Goal: Information Seeking & Learning: Learn about a topic

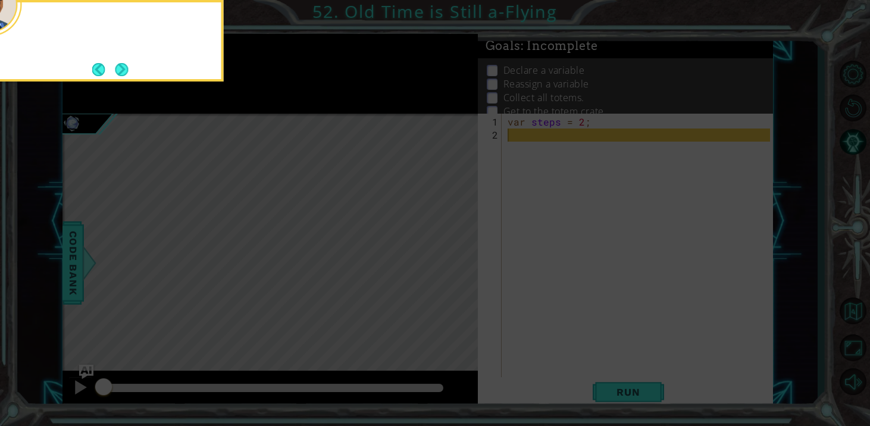
click at [117, 64] on button "Next" at bounding box center [121, 69] width 13 height 13
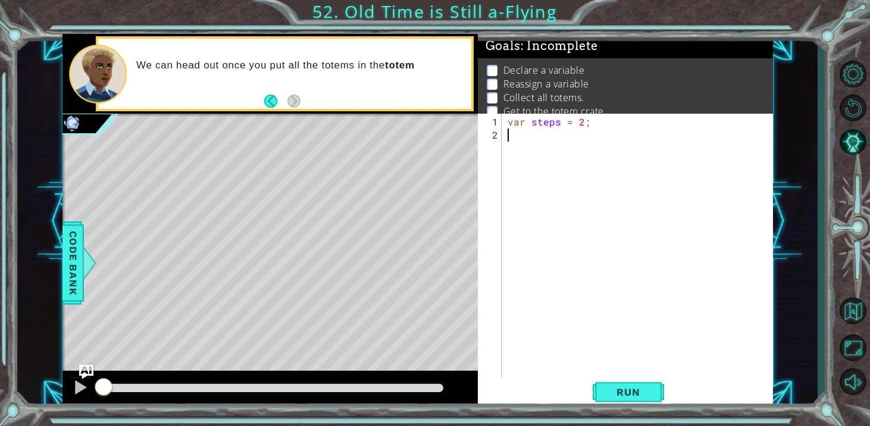
click at [313, 14] on div "1 ההההההההההההההההההההההההההההההההההההההההההההההההההההההההההההההההההההההההההההה…" at bounding box center [435, 213] width 870 height 426
click at [860, 317] on button "Back to Map" at bounding box center [853, 311] width 35 height 35
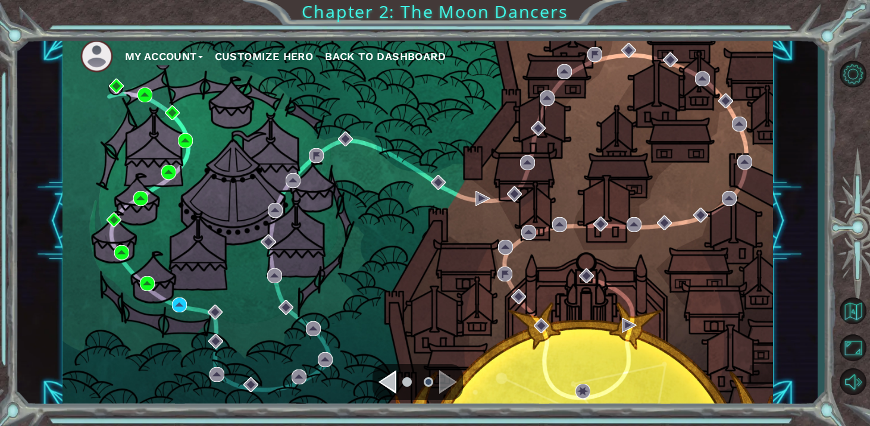
click at [388, 384] on div "Navigate to the previous page" at bounding box center [388, 382] width 18 height 24
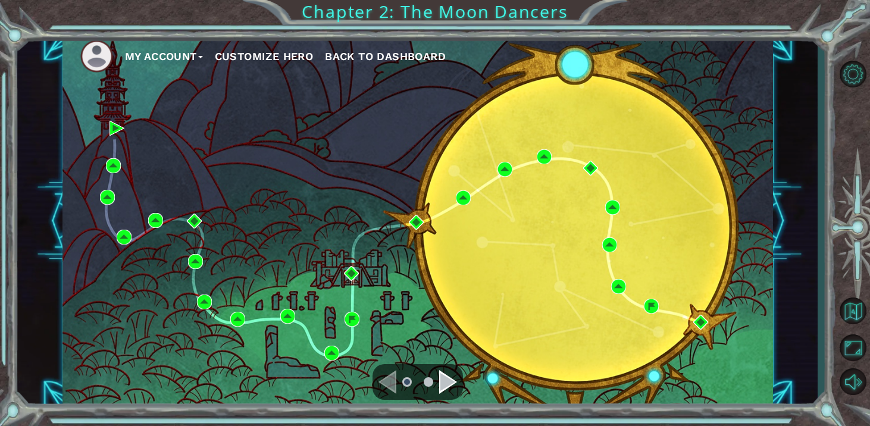
click at [393, 383] on div "Navigate to the previous page" at bounding box center [388, 382] width 18 height 24
click at [453, 384] on div "Navigate to the next page" at bounding box center [448, 382] width 18 height 24
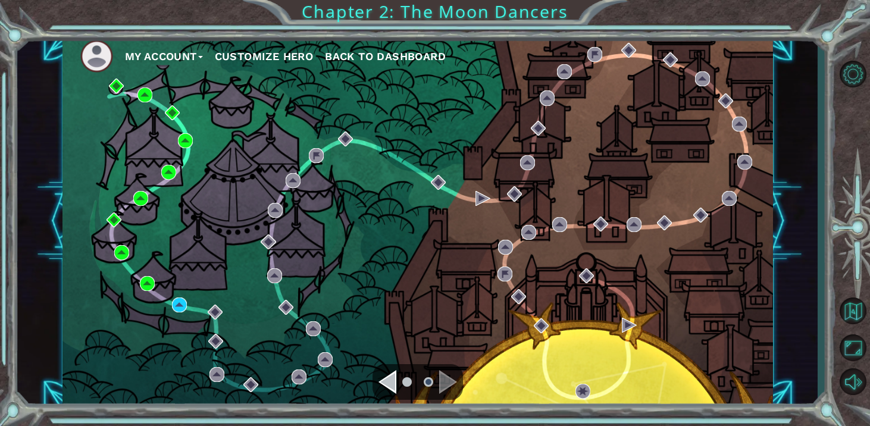
click at [445, 384] on div "Navigate to the next page" at bounding box center [448, 382] width 18 height 24
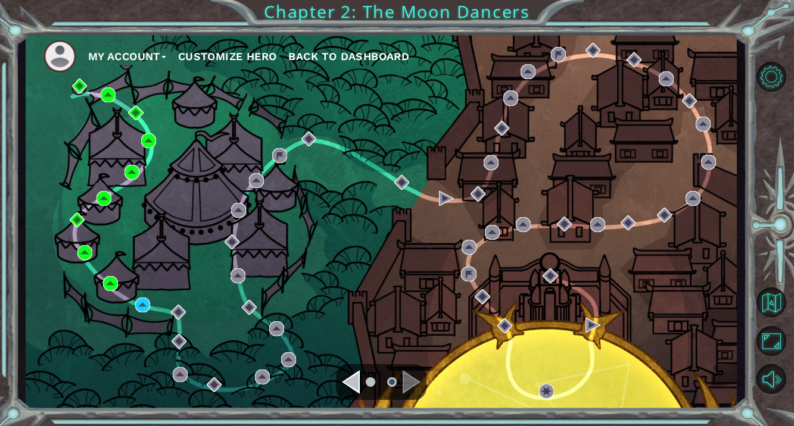
click at [404, 379] on div "Navigate to the next page" at bounding box center [411, 382] width 18 height 24
click at [775, 313] on button "Back to Map" at bounding box center [771, 303] width 30 height 30
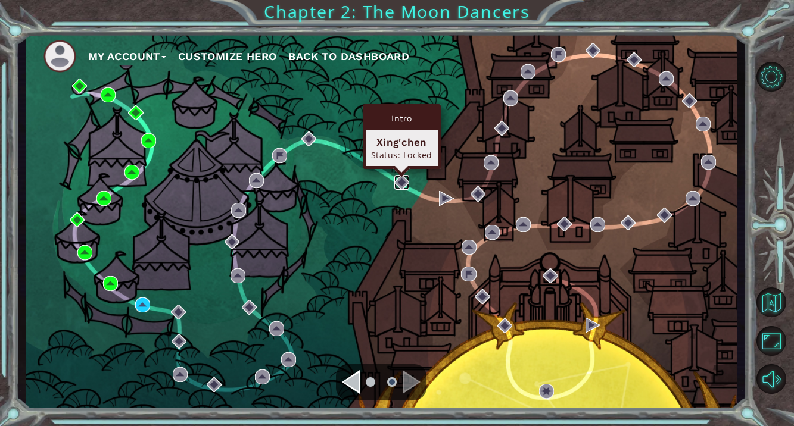
click at [405, 180] on img at bounding box center [401, 182] width 15 height 15
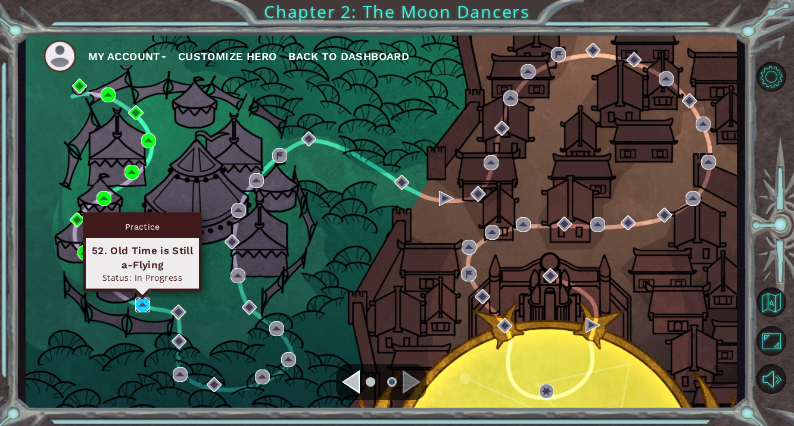
click at [149, 304] on img at bounding box center [142, 305] width 15 height 15
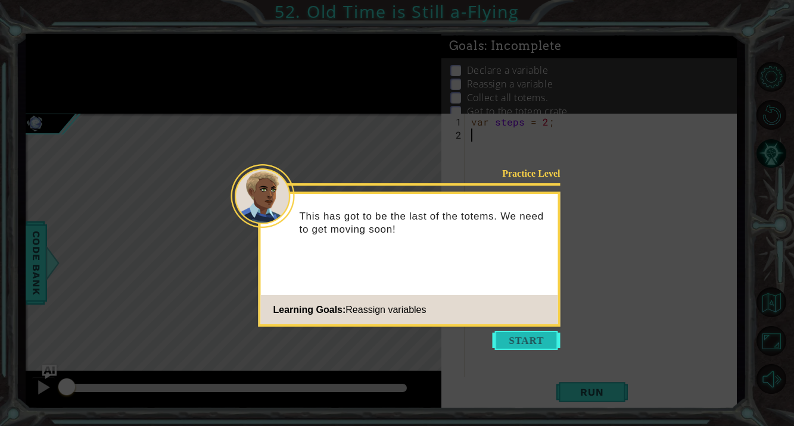
click at [528, 341] on button "Start" at bounding box center [526, 340] width 68 height 19
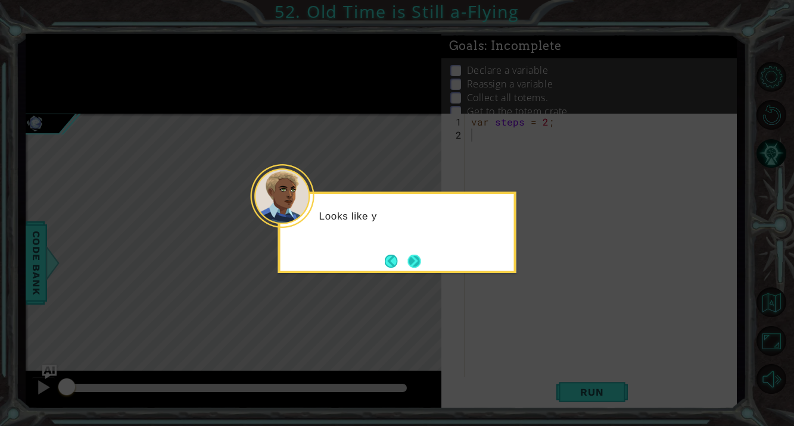
click at [420, 267] on button "Next" at bounding box center [413, 261] width 13 height 13
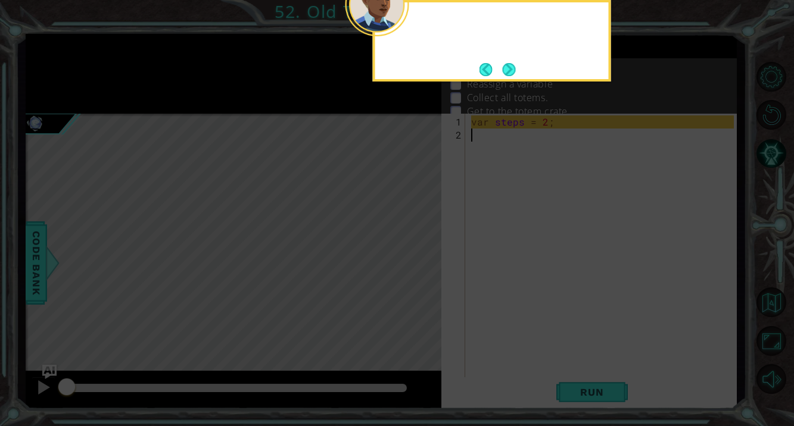
click at [421, 267] on icon at bounding box center [397, 63] width 794 height 725
click at [510, 69] on button "Next" at bounding box center [508, 69] width 13 height 13
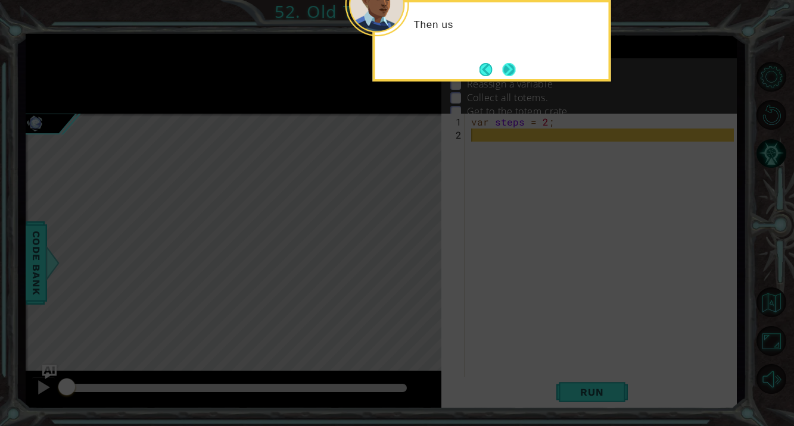
click at [508, 76] on button "Next" at bounding box center [508, 69] width 13 height 13
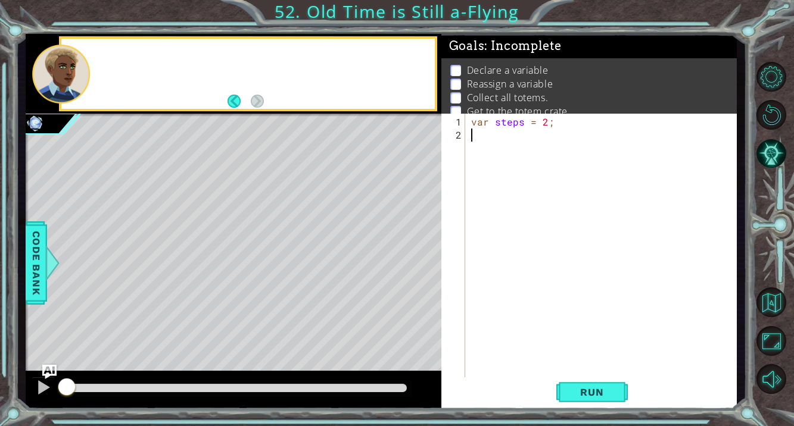
click at [508, 75] on p "Declare a variable" at bounding box center [508, 70] width 82 height 13
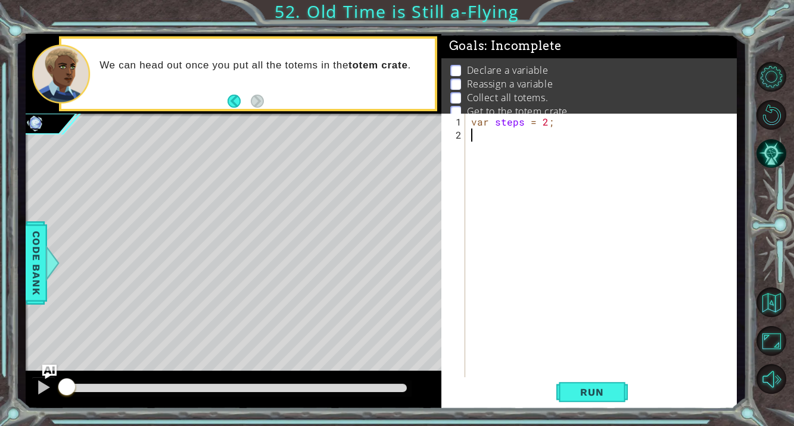
click at [522, 142] on div "var steps = 2 ;" at bounding box center [604, 266] width 271 height 301
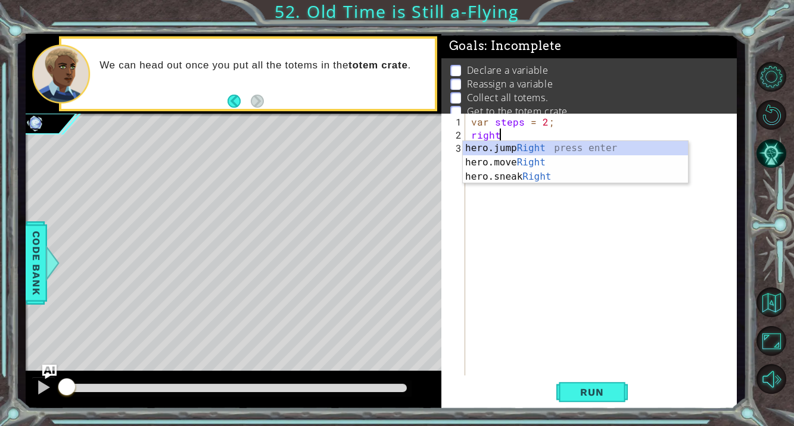
scroll to position [0, 1]
click at [525, 163] on div "hero.jump Right press enter hero.move Right press enter hero.sneak Right press …" at bounding box center [575, 176] width 225 height 71
type textarea "hero.moveRight(1);"
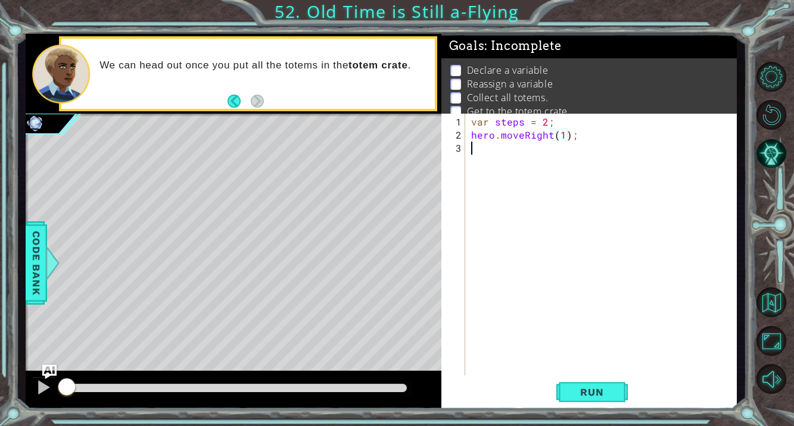
click at [502, 154] on div "var steps = 2 ; hero . moveRight ( 1 ) ;" at bounding box center [604, 260] width 271 height 288
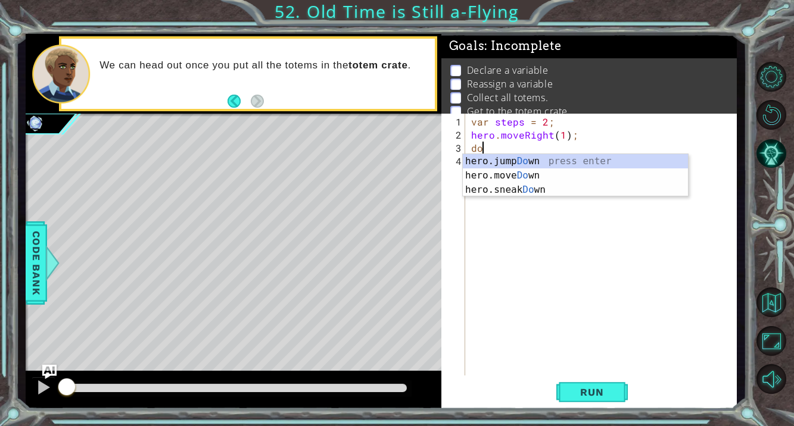
scroll to position [0, 1]
click at [523, 172] on div "hero.jump Down press enter hero.move Down press enter hero.sneak Down press ent…" at bounding box center [575, 189] width 225 height 71
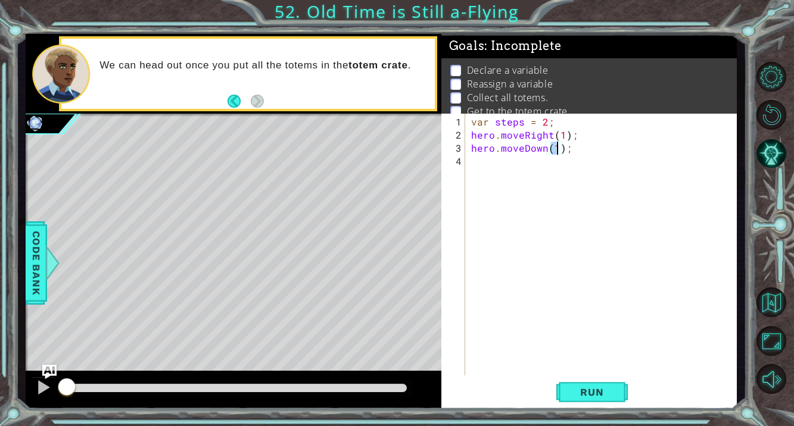
scroll to position [0, 5]
click at [557, 134] on div "var steps = 2 ; hero . moveRight ( 1 ) ; hero . moveDown ( 1 ) ;" at bounding box center [604, 260] width 271 height 288
click at [561, 134] on div "var steps = 2 ; hero . moveRight ( 1 ) ; hero . moveDown ( 1 ) ;" at bounding box center [604, 260] width 271 height 288
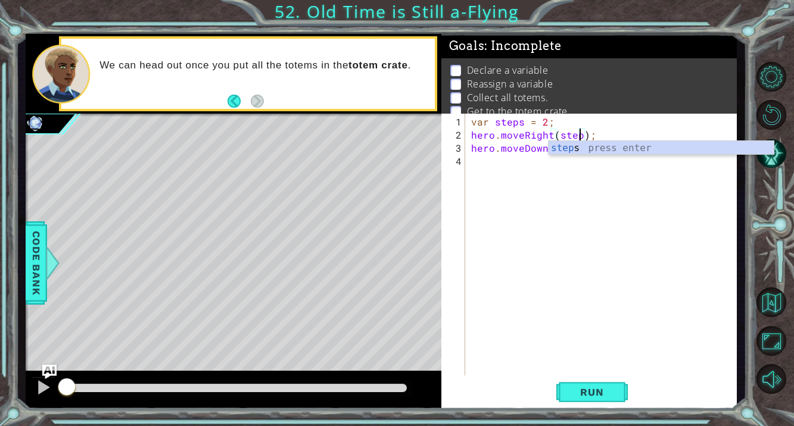
type textarea "hero.moveRight(steps);"
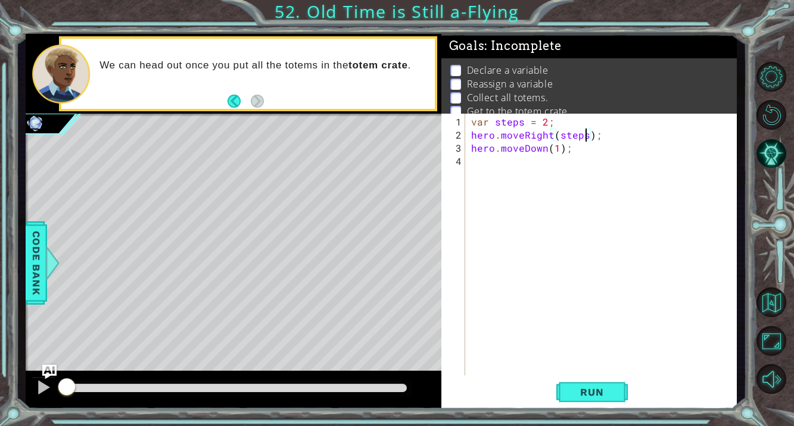
click at [581, 157] on div "var steps = 2 ; hero . moveRight ( steps ) ; hero . moveDown ( 1 ) ;" at bounding box center [604, 260] width 271 height 288
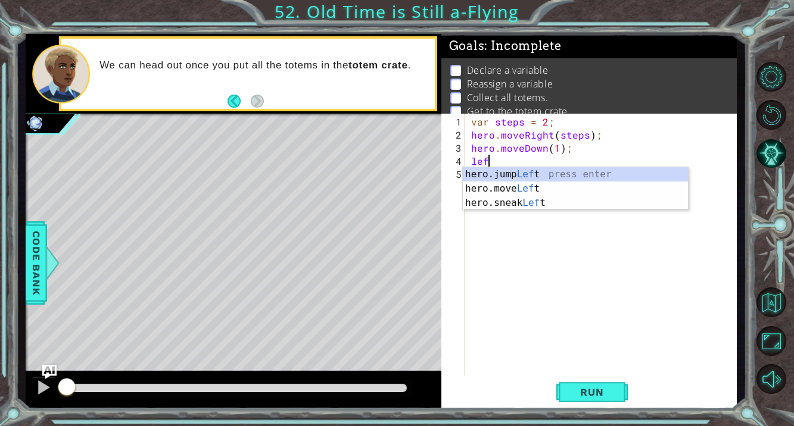
scroll to position [0, 1]
click at [571, 194] on div "hero.jump Left press enter hero.move Left press enter hero.sneak Left press ent…" at bounding box center [575, 202] width 225 height 71
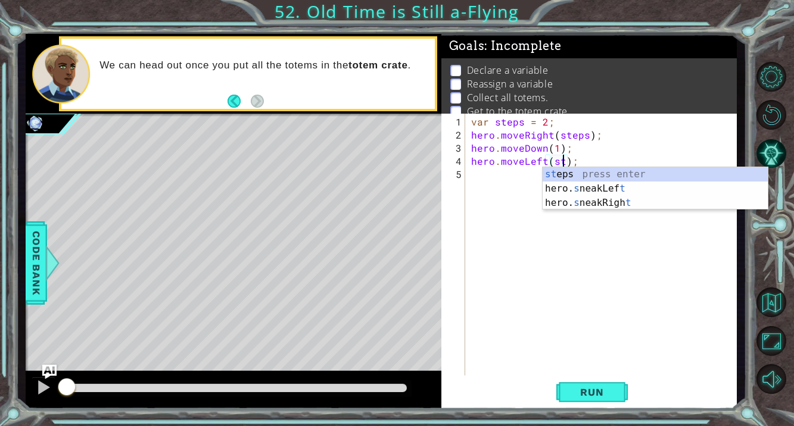
scroll to position [0, 6]
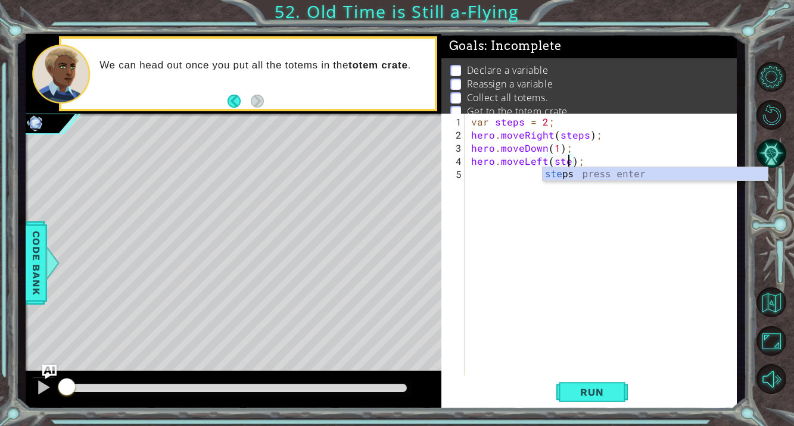
type textarea "hero.moveLeft(steps);"
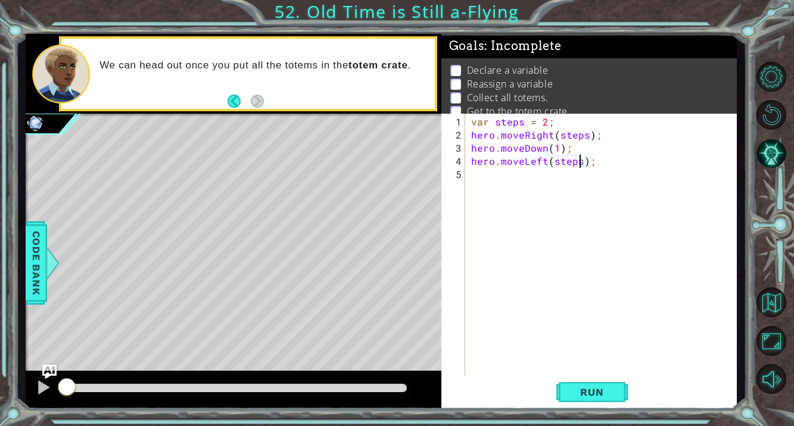
click at [503, 181] on div "var steps = 2 ; hero . moveRight ( steps ) ; hero . moveDown ( 1 ) ; hero . mov…" at bounding box center [604, 260] width 271 height 288
type textarea "hero.moveLeft(steps);"
type textarea "v"
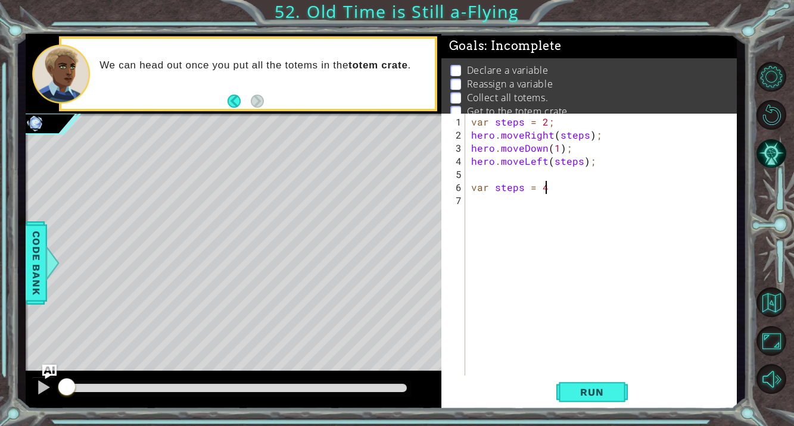
type textarea "var steps = 4;"
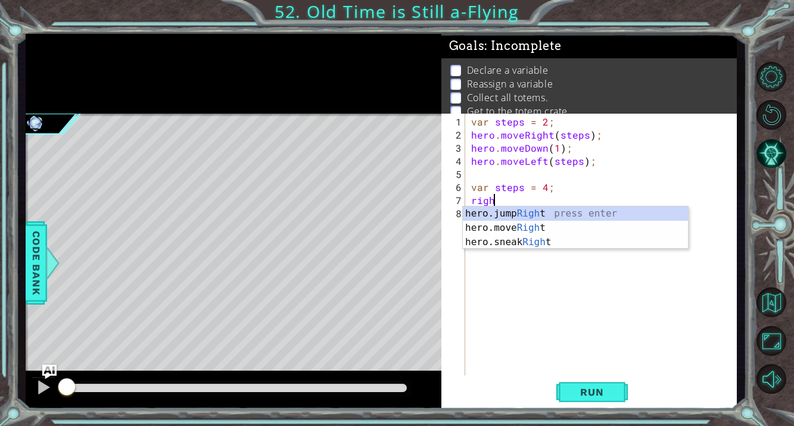
scroll to position [0, 1]
click at [587, 232] on div "hero.jump Right press enter hero.move Right press enter hero.sneak Right press …" at bounding box center [575, 242] width 225 height 71
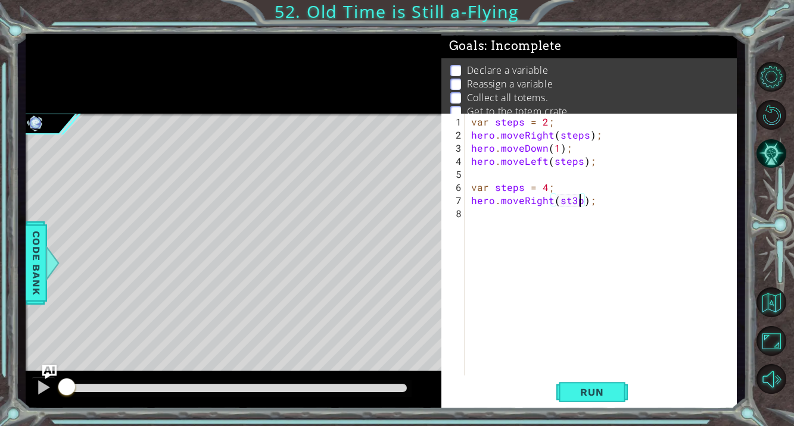
scroll to position [0, 6]
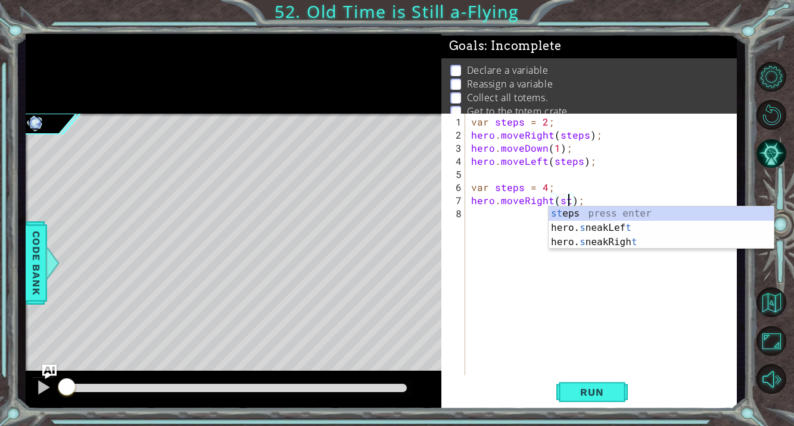
type textarea "hero.moveRight(steps);"
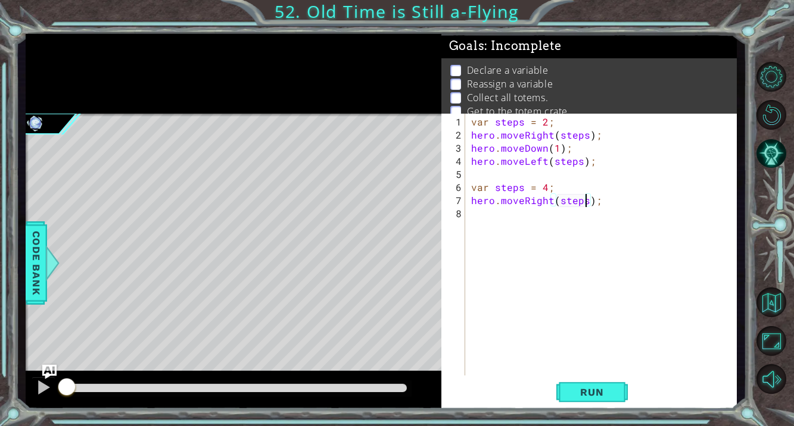
drag, startPoint x: 601, startPoint y: 201, endPoint x: 601, endPoint y: 186, distance: 14.3
click at [601, 201] on div "var steps = 2 ; hero . moveRight ( steps ) ; hero . moveDown ( 1 ) ; hero . mov…" at bounding box center [604, 260] width 271 height 288
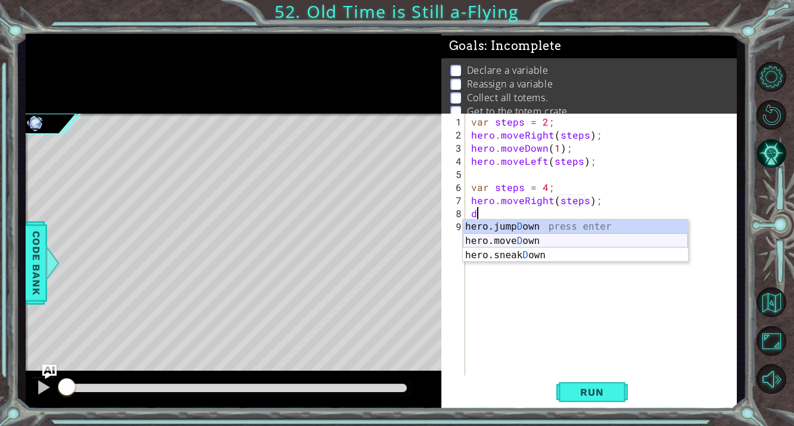
click at [591, 243] on div "hero.jump D own press enter hero.[PERSON_NAME] own press enter hero.sneak D own…" at bounding box center [575, 255] width 225 height 71
type textarea "hero.moveDown(1);"
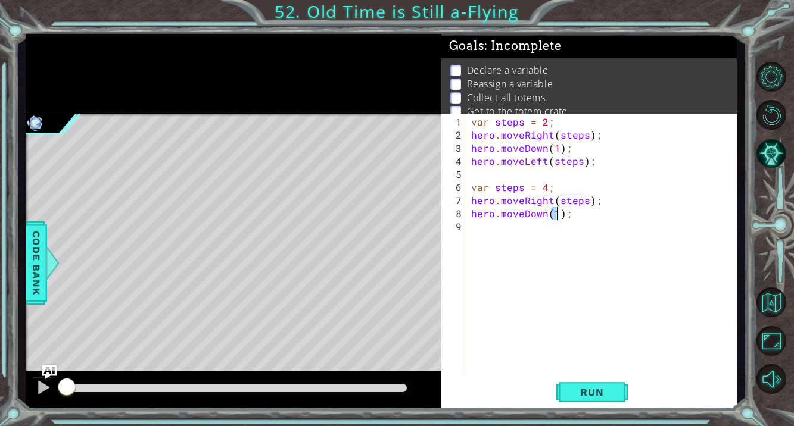
click at [592, 236] on div "var steps = 2 ; hero . moveRight ( steps ) ; hero . moveDown ( 1 ) ; hero . mov…" at bounding box center [604, 260] width 271 height 288
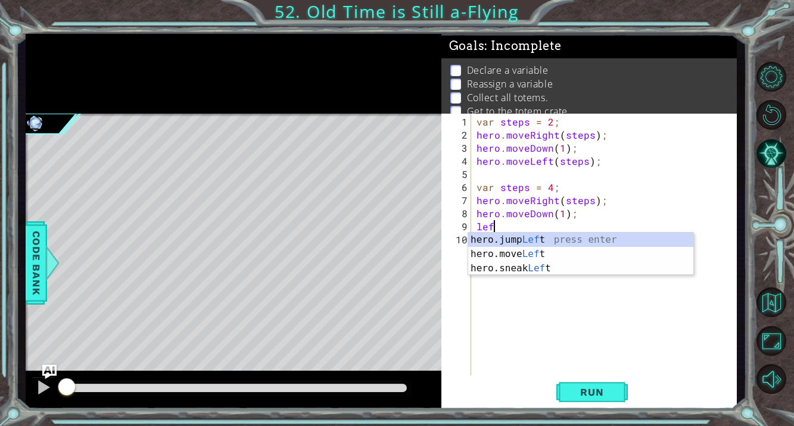
scroll to position [0, 1]
click at [569, 252] on div "hero.jump Left press enter hero.move Left press enter hero.sneak Left press ent…" at bounding box center [580, 268] width 225 height 71
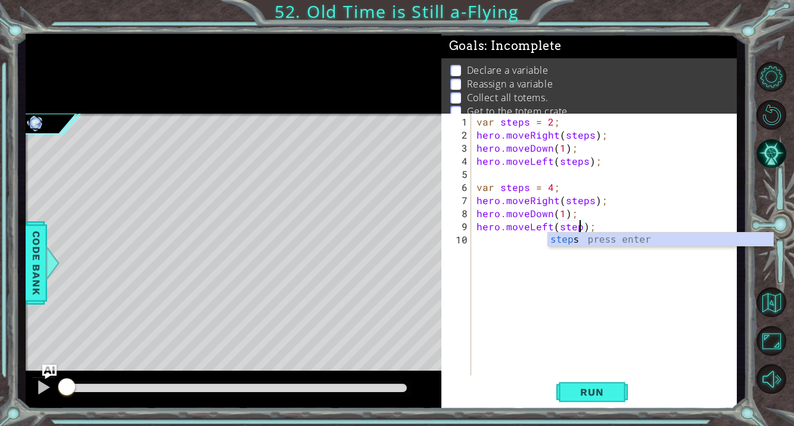
scroll to position [0, 7]
type textarea "hero.moveLeft(steps);"
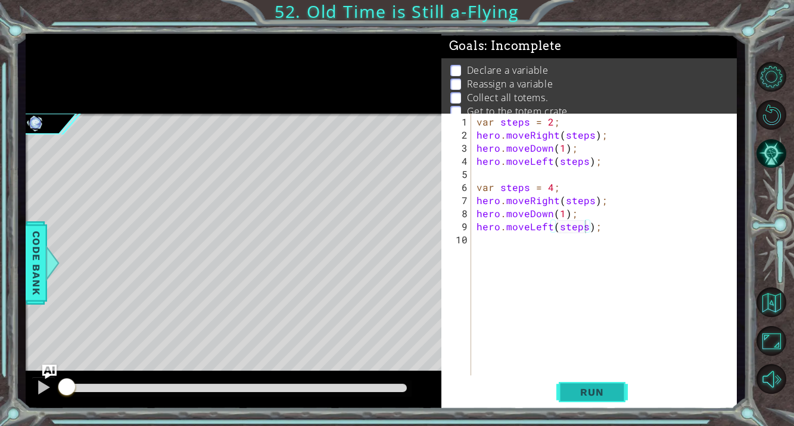
click at [594, 398] on span "Run" at bounding box center [591, 392] width 47 height 12
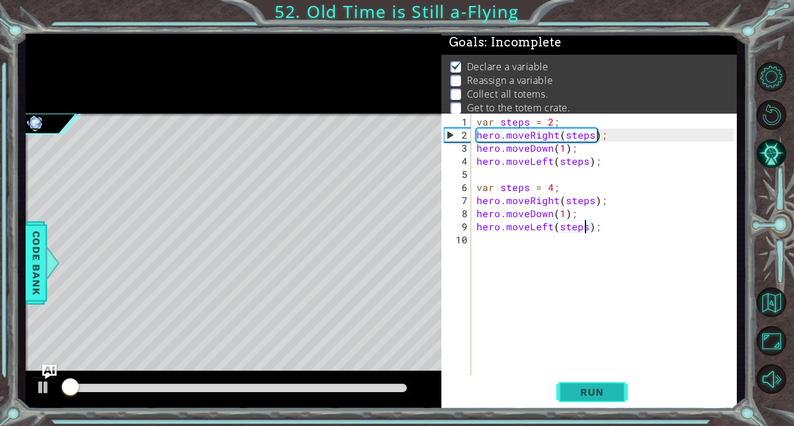
scroll to position [5, 0]
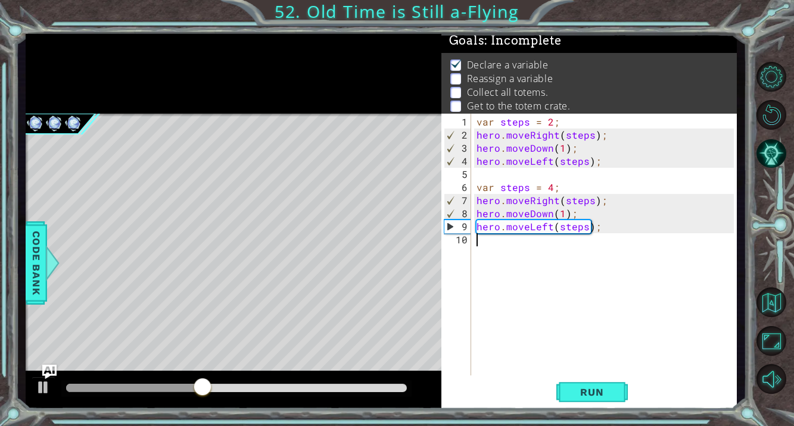
click at [550, 257] on div "var steps = 2 ; hero . moveRight ( steps ) ; hero . moveDown ( 1 ) ; hero . mov…" at bounding box center [607, 260] width 266 height 288
type textarea "var steps = 6"
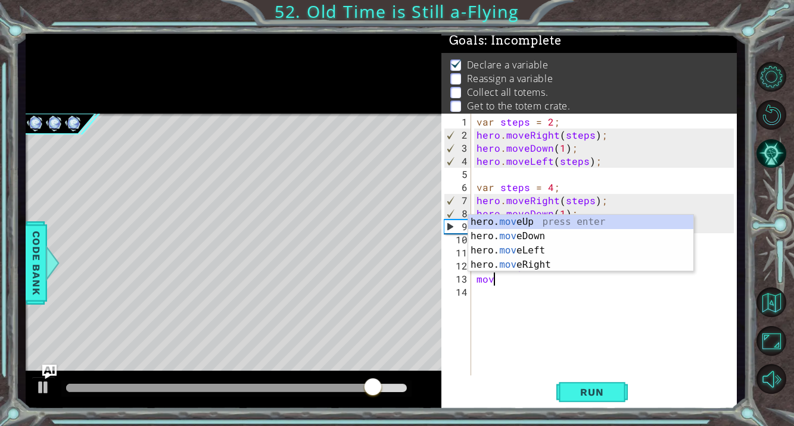
scroll to position [0, 1]
click at [522, 264] on div "hero. mov eUp press enter hero. mov eDown press enter hero. mov eLeft press ent…" at bounding box center [580, 258] width 225 height 86
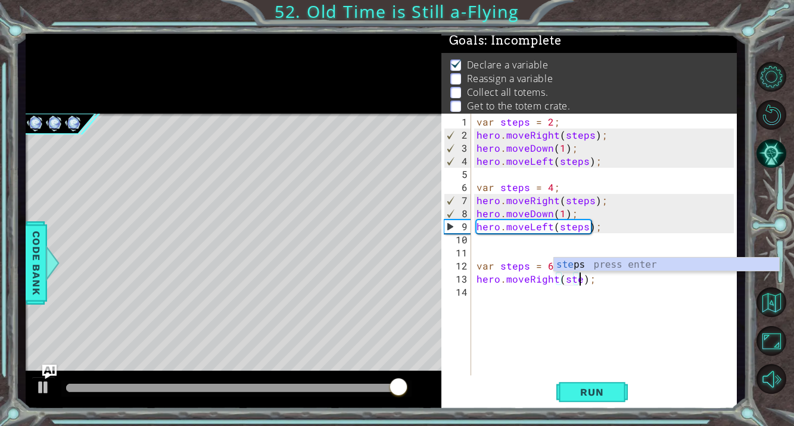
type textarea "hero.moveRight(steps);"
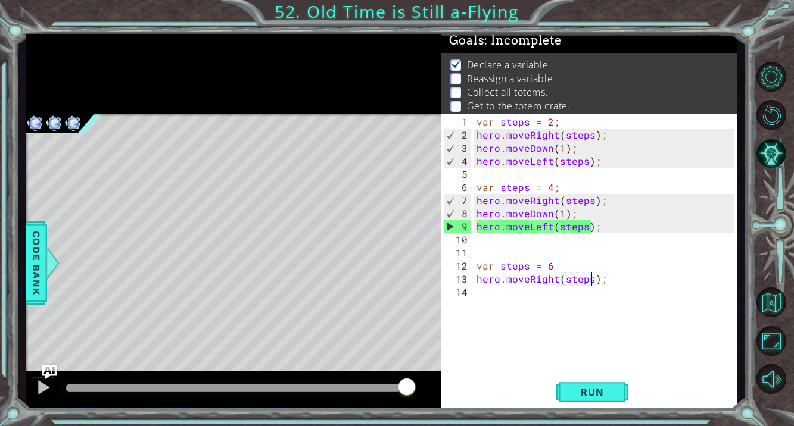
click at [507, 298] on div "var steps = 2 ; hero . moveRight ( steps ) ; hero . moveDown ( 1 ) ; hero . mov…" at bounding box center [607, 260] width 266 height 288
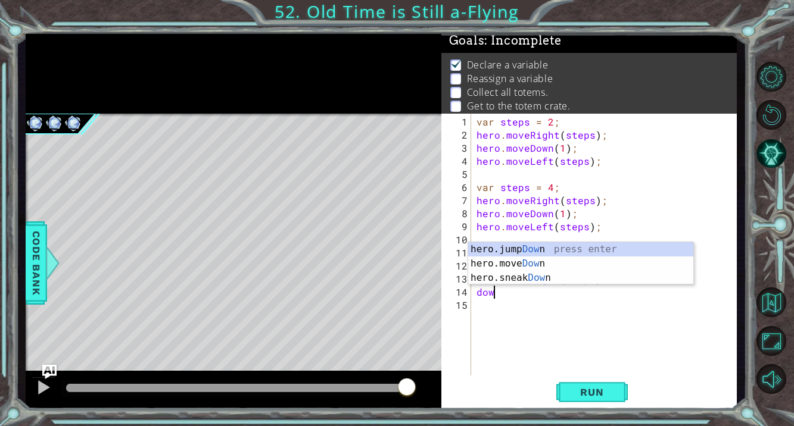
scroll to position [0, 1]
click at [521, 261] on div "hero.jump Down press enter hero.move Down press enter hero.sneak Down press ent…" at bounding box center [580, 277] width 225 height 71
type textarea "hero.moveDown(1);"
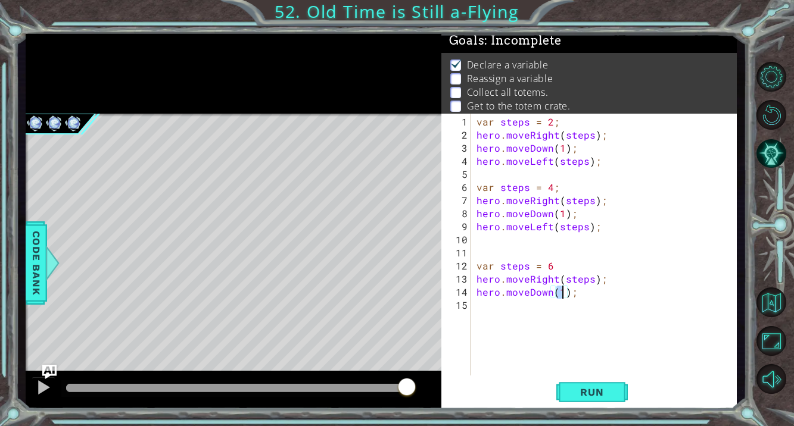
click at [554, 304] on div "var steps = 2 ; hero . moveRight ( steps ) ; hero . moveDown ( 1 ) ; hero . mov…" at bounding box center [607, 260] width 266 height 288
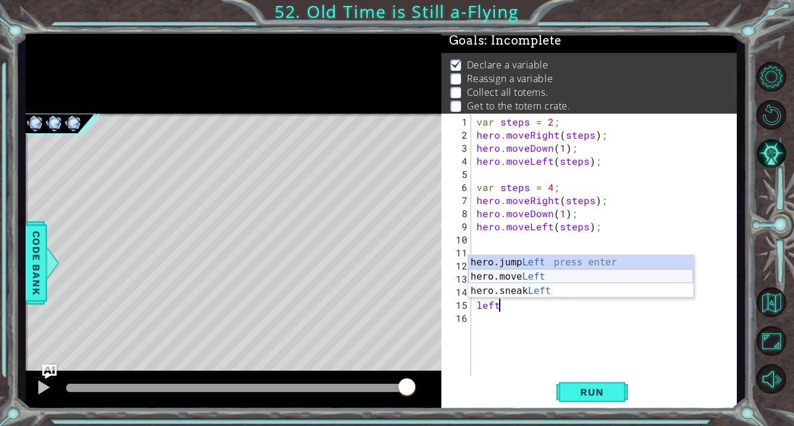
click at [553, 279] on div "hero.jump Left press enter hero.move Left press enter hero.sneak Left press ent…" at bounding box center [580, 290] width 225 height 71
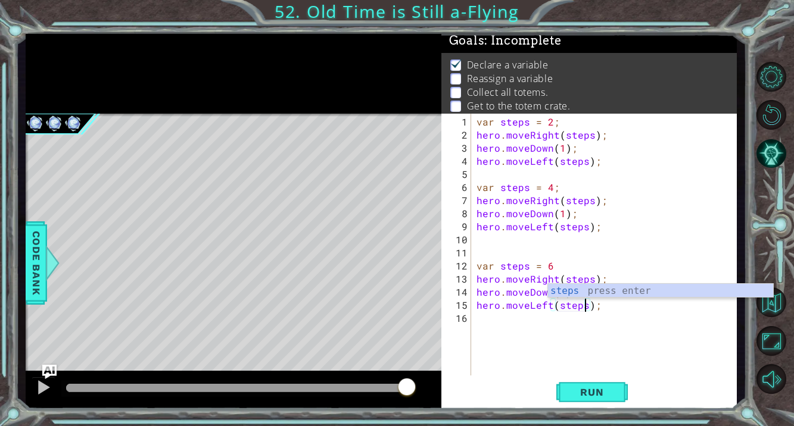
scroll to position [0, 7]
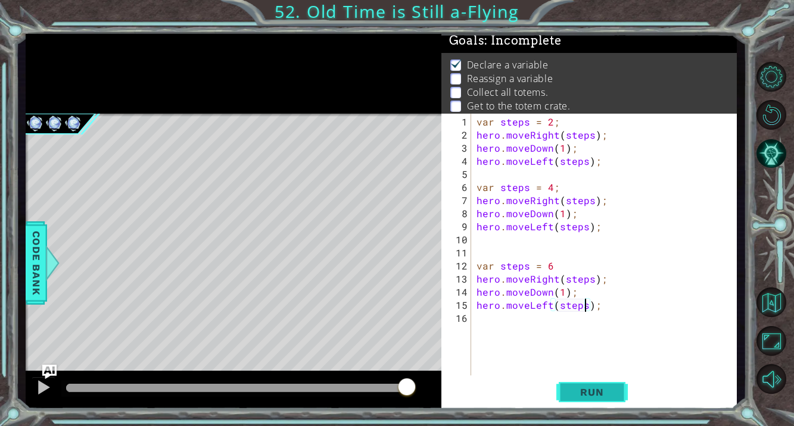
click at [598, 394] on span "Run" at bounding box center [591, 392] width 47 height 12
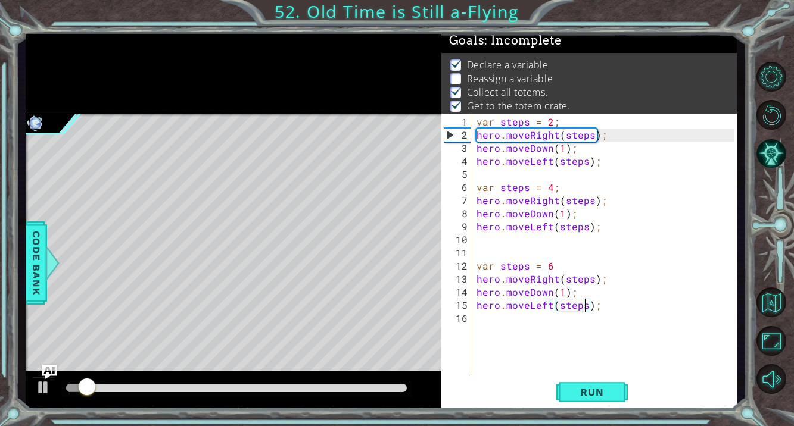
click at [486, 82] on p "Reassign a variable" at bounding box center [510, 78] width 86 height 13
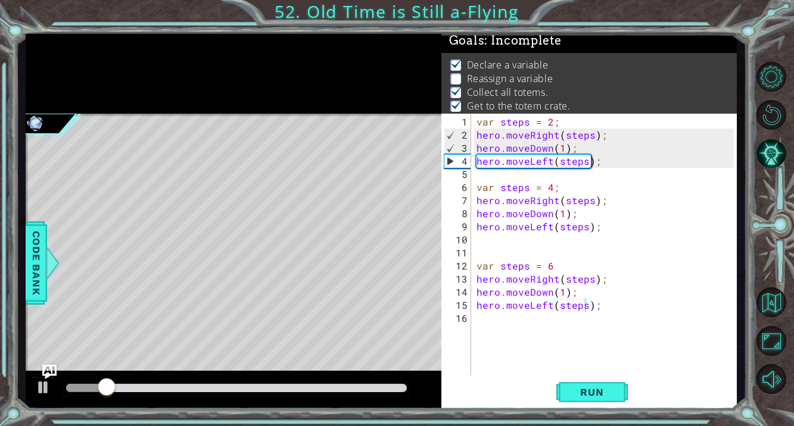
click at [455, 79] on p at bounding box center [455, 78] width 11 height 11
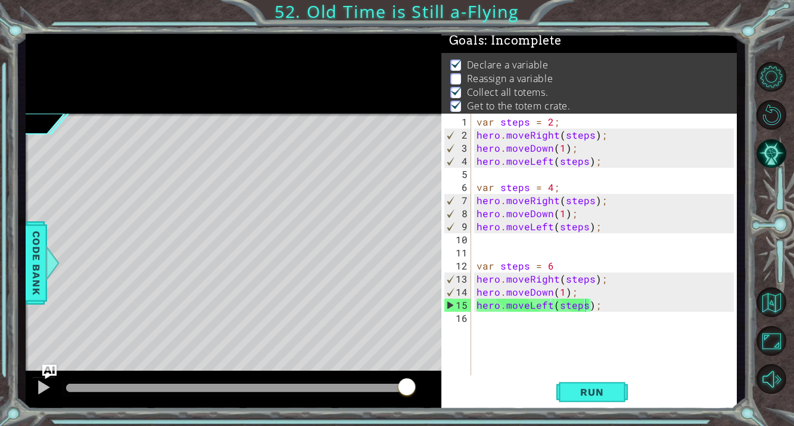
drag, startPoint x: 126, startPoint y: 386, endPoint x: 420, endPoint y: 417, distance: 295.8
click at [420, 417] on div "1 ההההההההההההההההההההההההההההההההההההההההההההההההההההההההההההההההההההההההההההה…" at bounding box center [397, 213] width 794 height 426
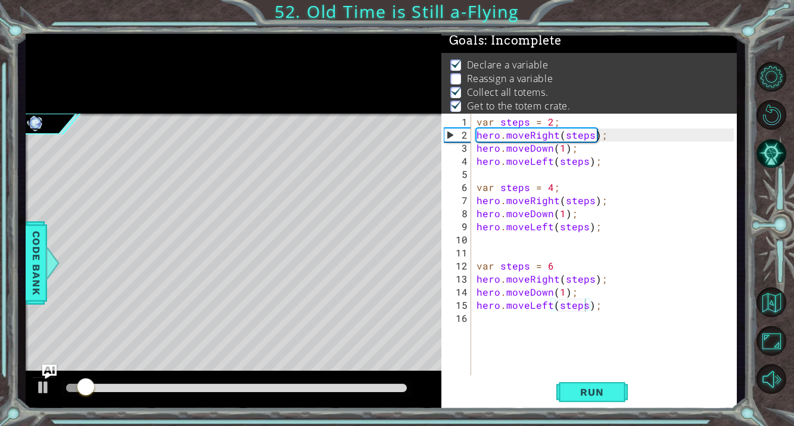
click at [342, 385] on div at bounding box center [236, 388] width 341 height 8
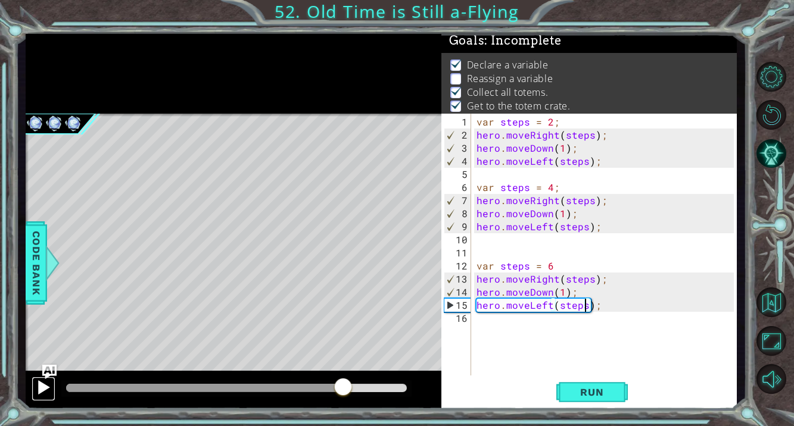
click at [45, 395] on div at bounding box center [43, 387] width 15 height 15
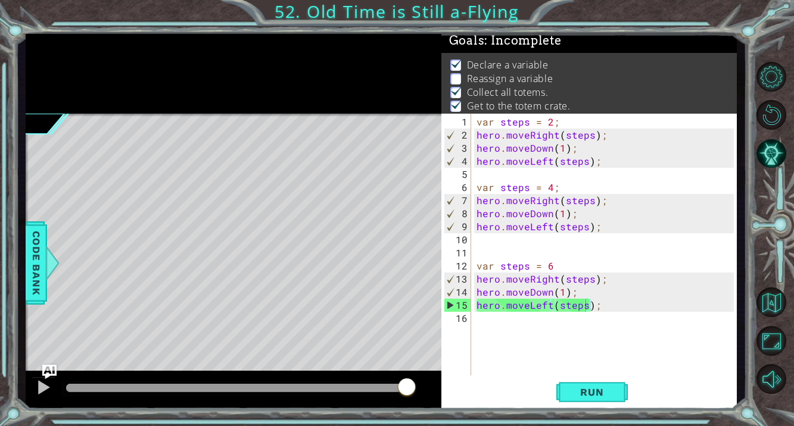
click at [457, 83] on p at bounding box center [455, 78] width 11 height 11
click at [551, 123] on div "var steps = 2 ; hero . moveRight ( steps ) ; hero . moveDown ( 1 ) ; hero . mov…" at bounding box center [607, 260] width 266 height 288
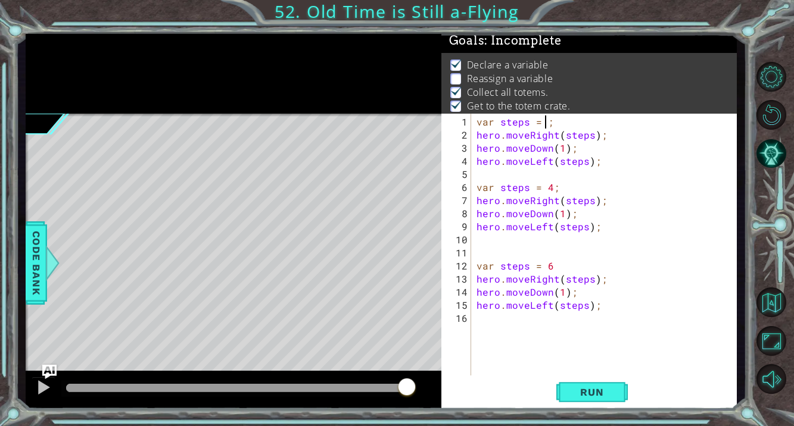
scroll to position [0, 4]
click at [592, 391] on span "Run" at bounding box center [591, 392] width 47 height 12
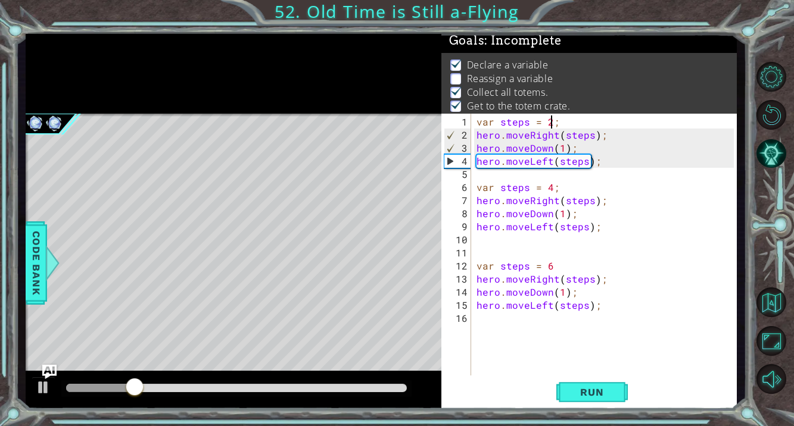
click at [563, 152] on div "var steps = 2 ; hero . moveRight ( steps ) ; hero . moveDown ( 1 ) ; hero . mov…" at bounding box center [607, 260] width 266 height 288
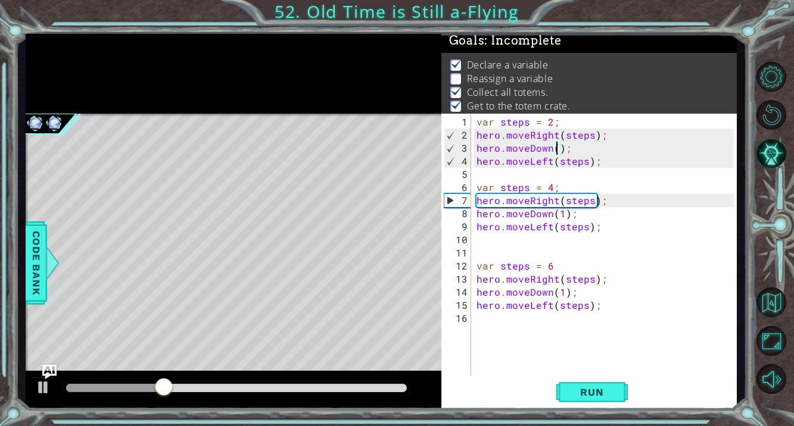
scroll to position [0, 5]
click at [596, 400] on button "Run" at bounding box center [591, 392] width 71 height 30
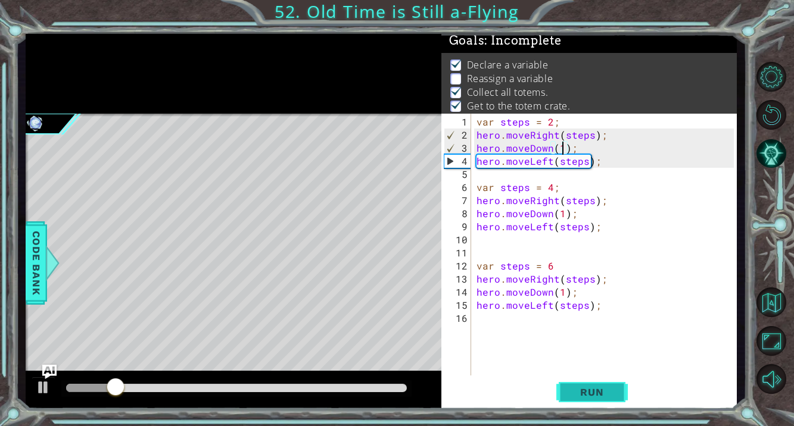
click at [595, 394] on span "Run" at bounding box center [591, 392] width 47 height 12
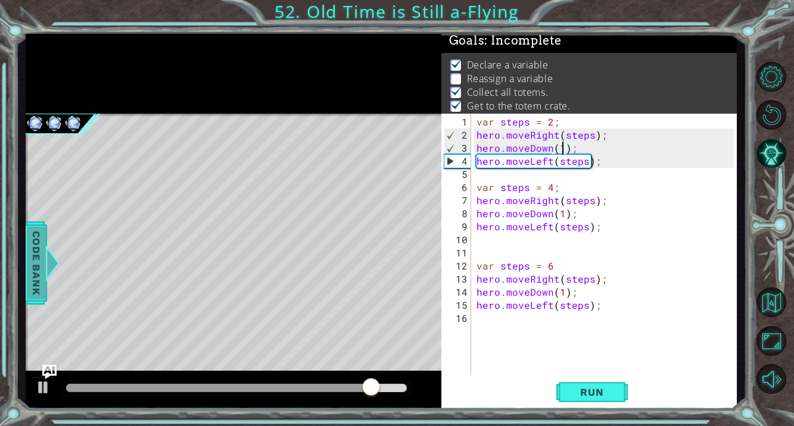
click at [43, 258] on span "Code Bank" at bounding box center [36, 263] width 19 height 73
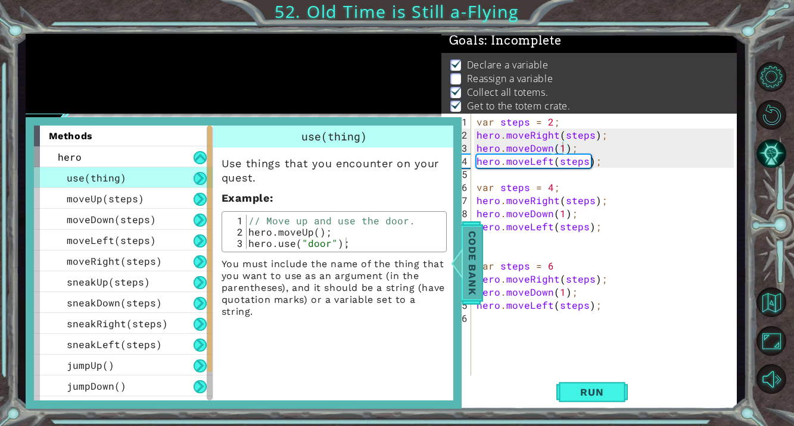
click at [475, 272] on span "Code Bank" at bounding box center [472, 263] width 19 height 73
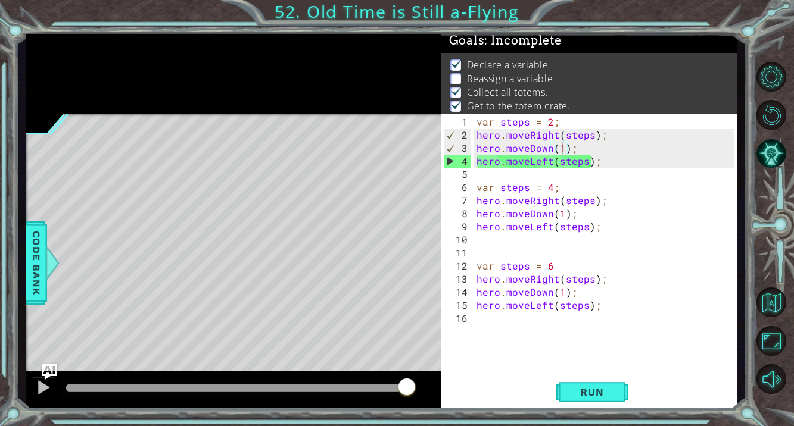
click at [53, 367] on img "Ask AI" at bounding box center [49, 371] width 15 height 15
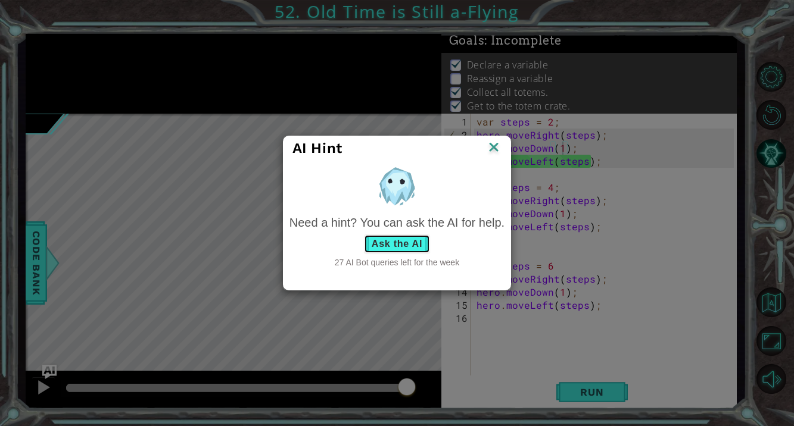
click at [402, 242] on button "Ask the AI" at bounding box center [397, 244] width 66 height 19
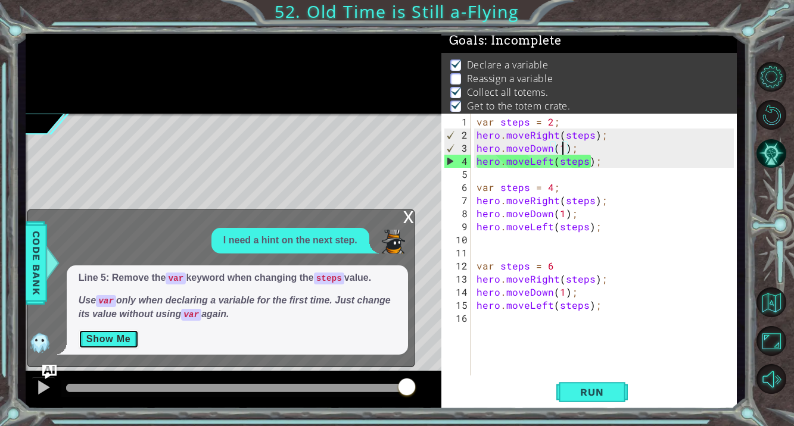
click at [118, 337] on button "Show Me" at bounding box center [109, 339] width 60 height 19
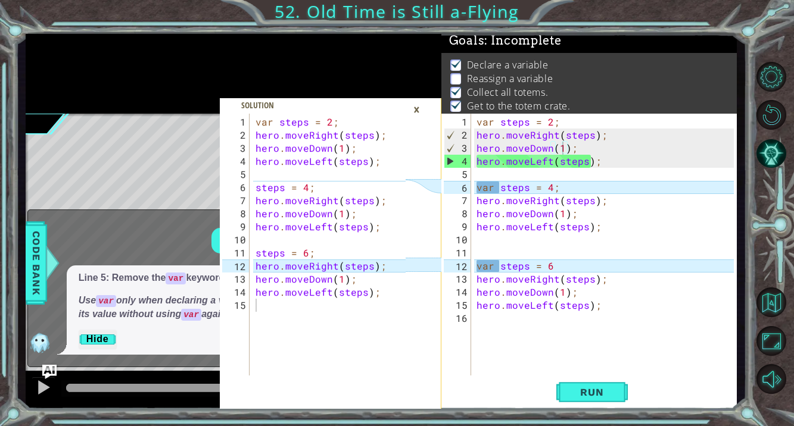
scroll to position [0, 4]
click at [500, 188] on div "var steps = 2 ; hero . moveRight ( steps ) ; hero . moveDown ( 1 ) ; hero . mov…" at bounding box center [607, 260] width 266 height 288
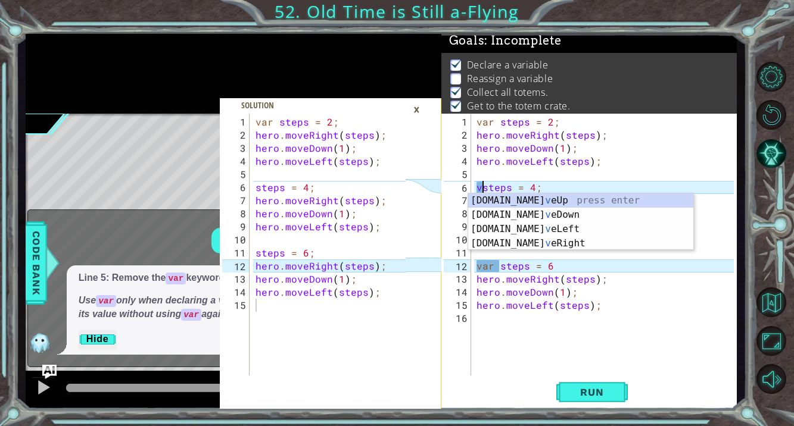
scroll to position [0, 3]
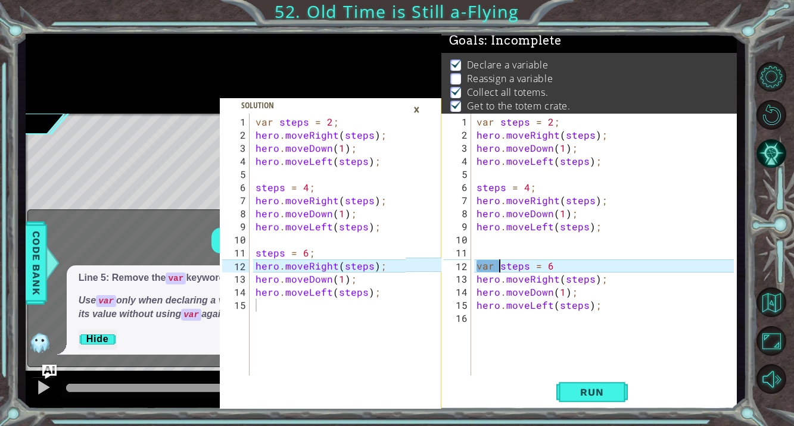
click at [500, 265] on div "var steps = 2 ; hero . moveRight ( steps ) ; hero . moveDown ( 1 ) ; hero . mov…" at bounding box center [607, 260] width 266 height 288
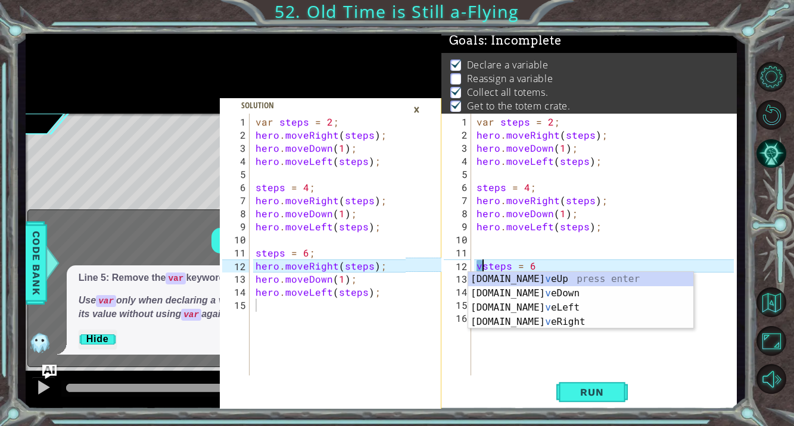
type textarea "steps = 6"
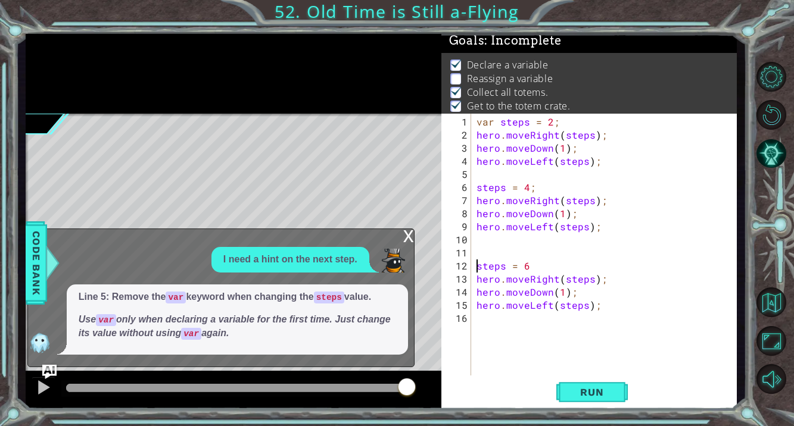
scroll to position [0, 2]
click at [581, 394] on span "Run" at bounding box center [591, 392] width 47 height 12
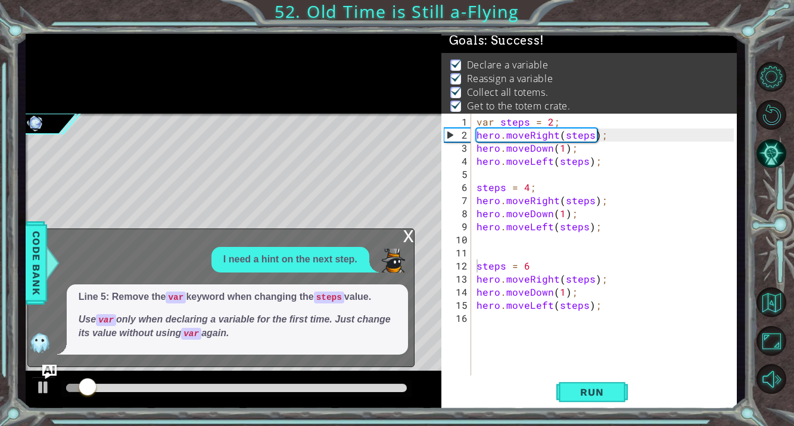
click at [403, 233] on div "x" at bounding box center [408, 235] width 11 height 12
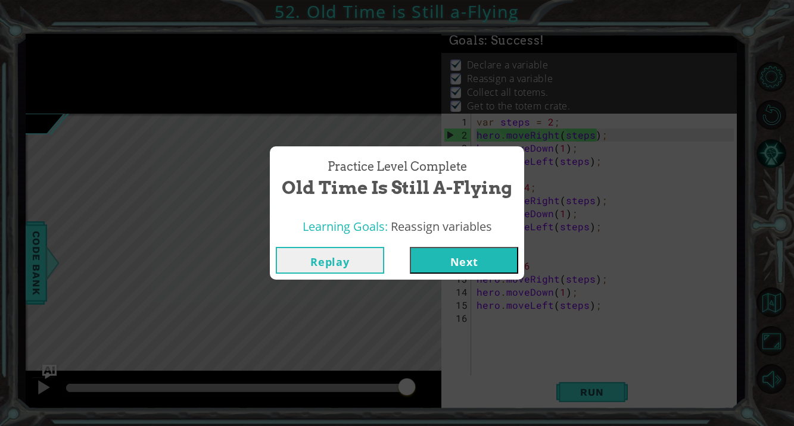
click at [444, 258] on button "Next" at bounding box center [464, 260] width 108 height 27
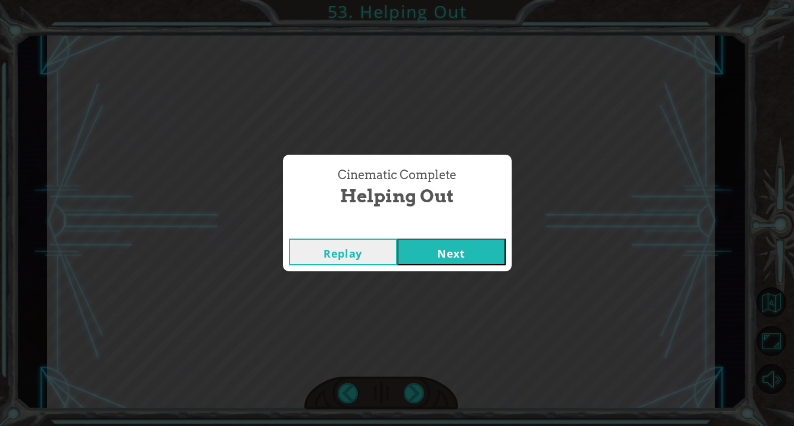
click at [436, 255] on button "Next" at bounding box center [451, 252] width 108 height 27
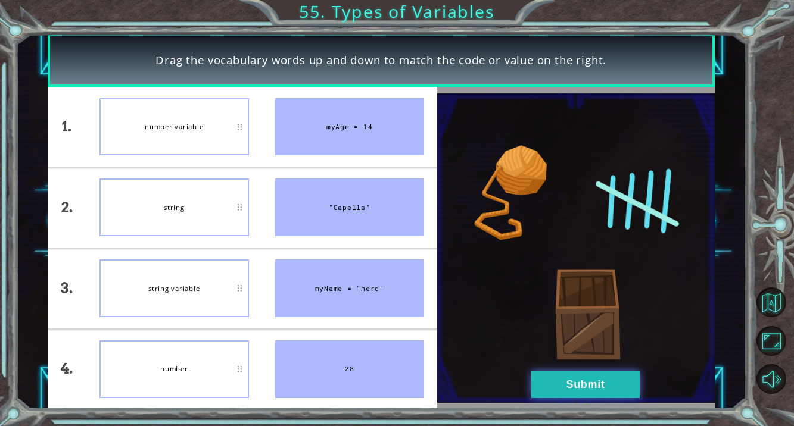
click at [543, 382] on button "Submit" at bounding box center [585, 385] width 108 height 27
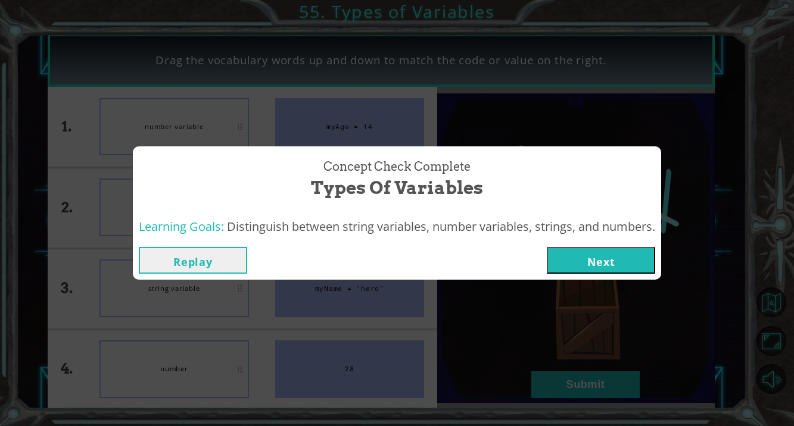
click at [607, 264] on button "Next" at bounding box center [601, 260] width 108 height 27
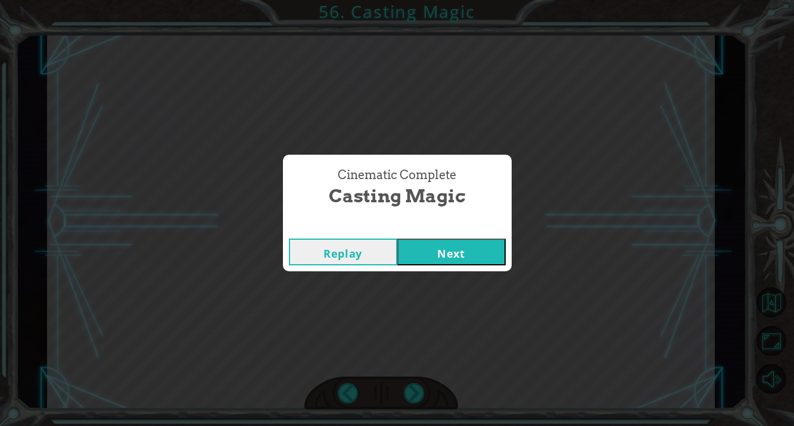
click at [468, 261] on button "Next" at bounding box center [451, 252] width 108 height 27
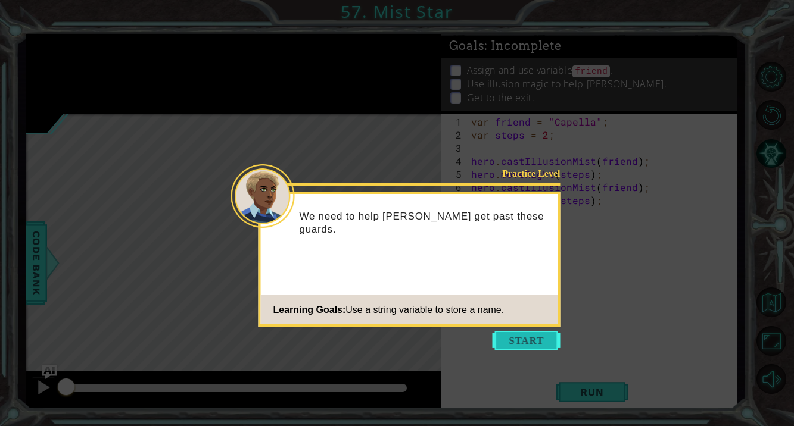
click at [530, 342] on button "Start" at bounding box center [526, 340] width 68 height 19
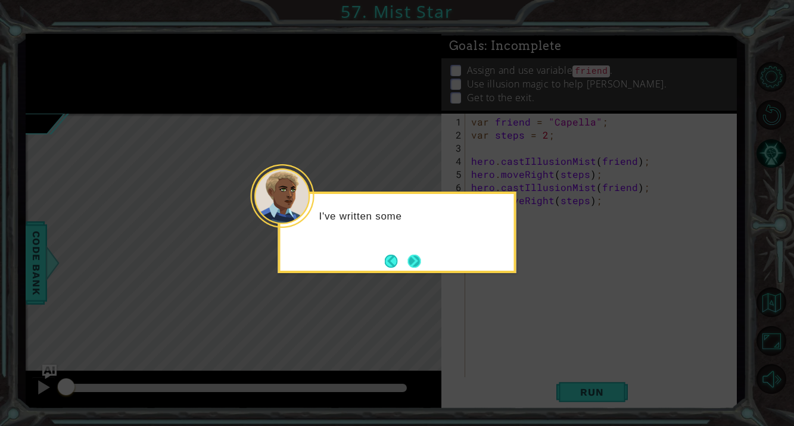
click at [420, 263] on button "Next" at bounding box center [413, 261] width 13 height 13
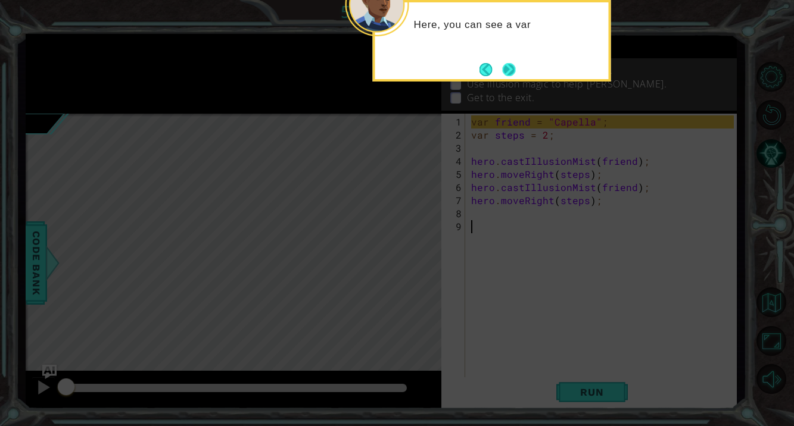
click at [515, 65] on button "Next" at bounding box center [508, 69] width 13 height 13
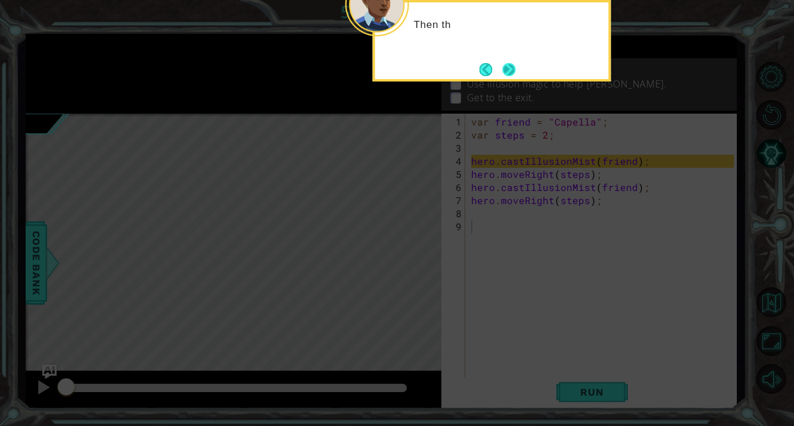
click at [504, 75] on button "Next" at bounding box center [508, 69] width 13 height 13
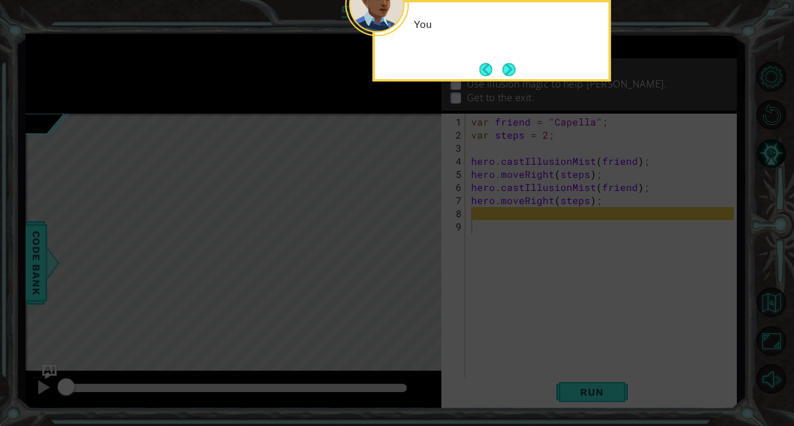
click at [504, 75] on button "Next" at bounding box center [508, 69] width 13 height 13
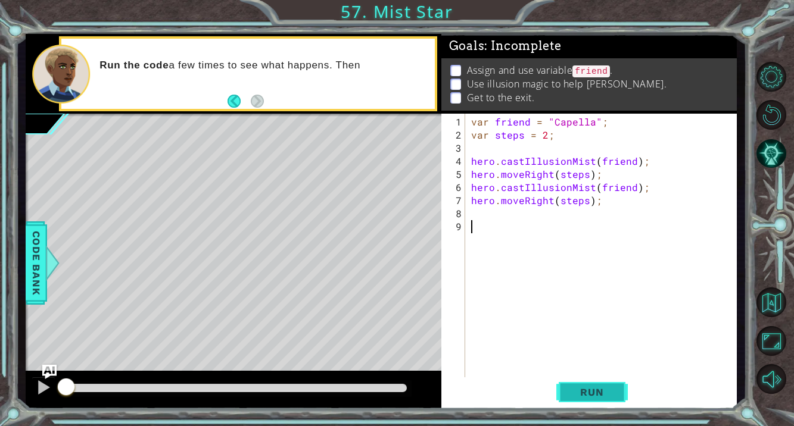
click at [568, 394] on span "Run" at bounding box center [591, 392] width 47 height 12
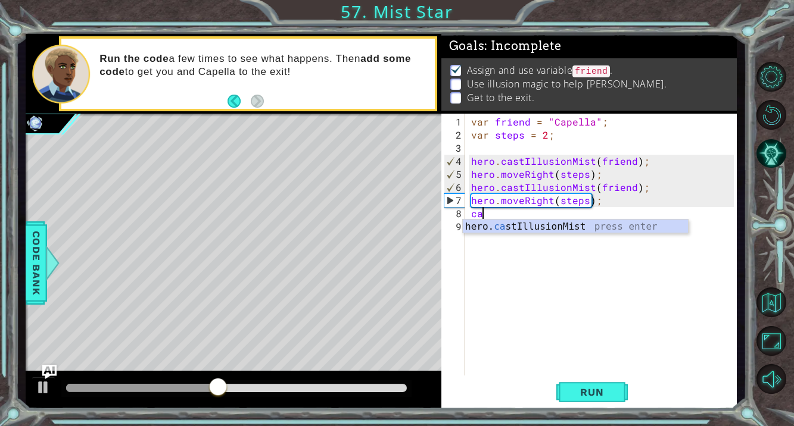
scroll to position [0, 1]
click at [547, 230] on div "hero. cas tIllusionMist press enter" at bounding box center [575, 241] width 225 height 43
type textarea "hero.castIllusionMist(friend);"
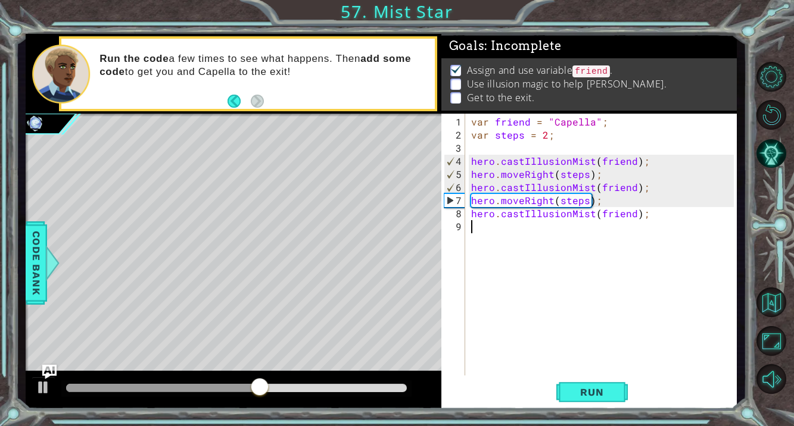
click at [527, 227] on div "var friend = "Capella" ; var steps = 2 ; hero . castIllusionMist ( friend ) ; h…" at bounding box center [604, 260] width 271 height 288
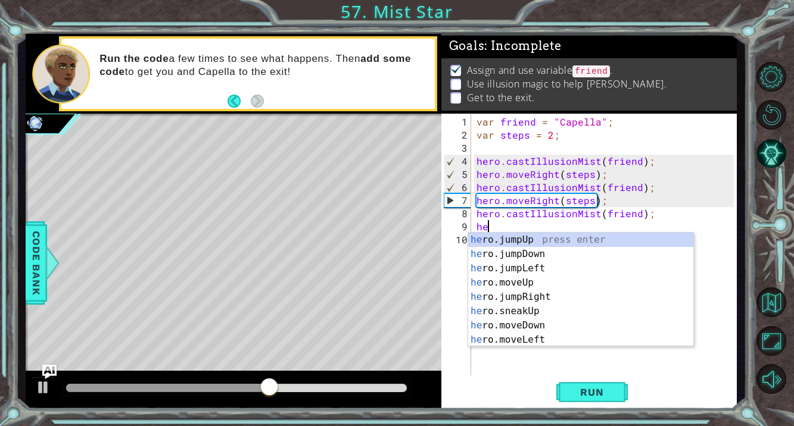
type textarea "her"
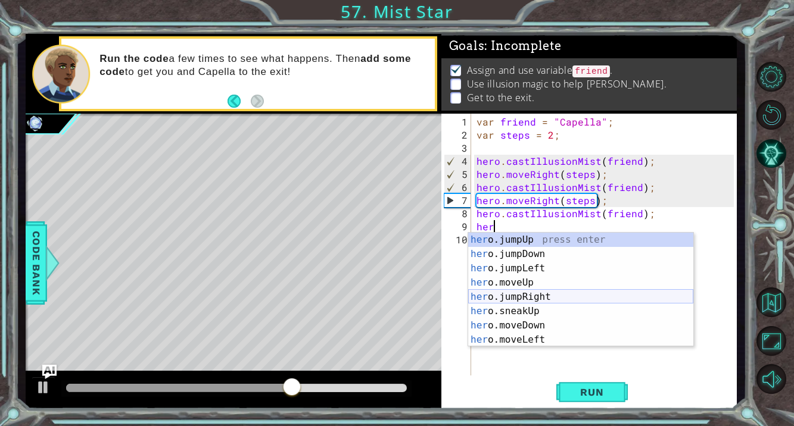
click at [544, 294] on div "her o.jumpUp press enter her o.jumpDown press enter her o.jumpLeft press enter …" at bounding box center [580, 304] width 225 height 143
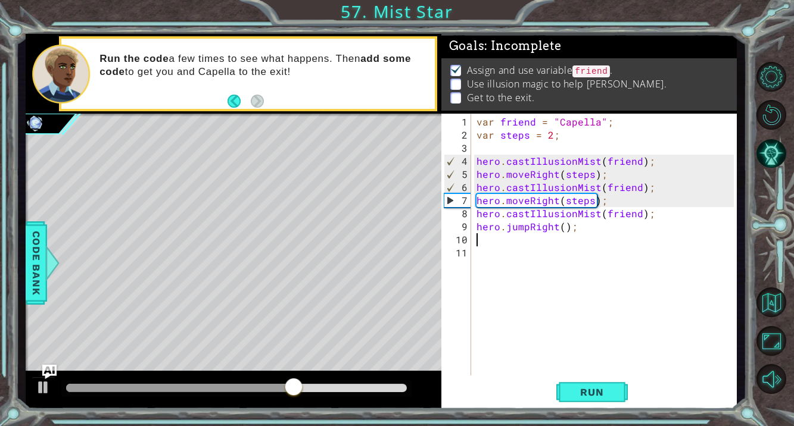
scroll to position [0, 0]
click at [595, 392] on span "Run" at bounding box center [591, 392] width 47 height 12
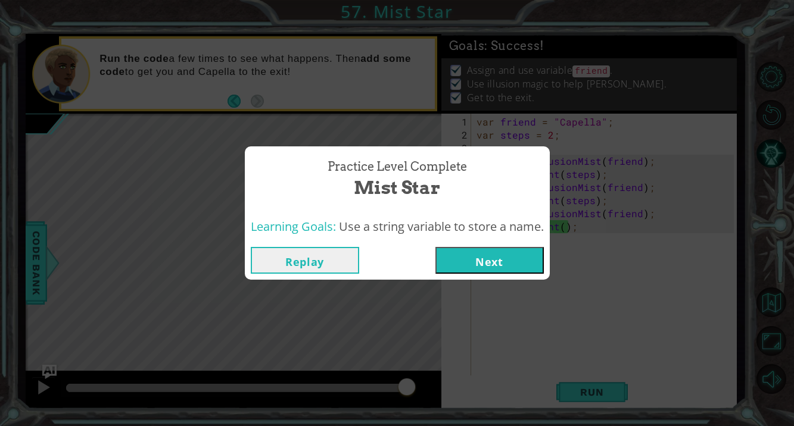
click at [517, 264] on button "Next" at bounding box center [489, 260] width 108 height 27
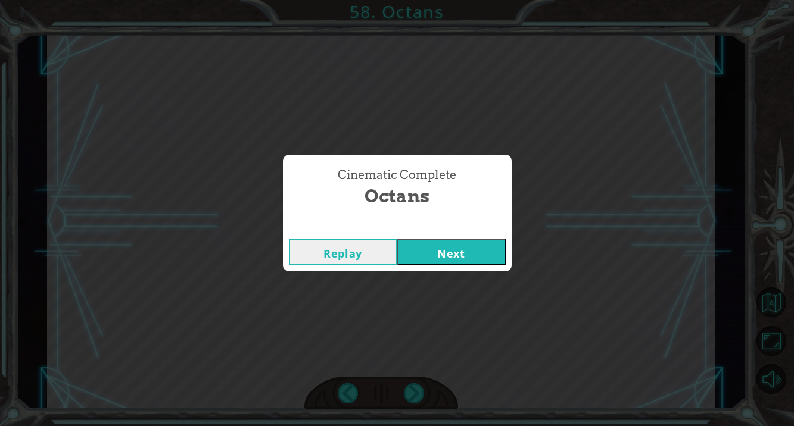
click at [487, 242] on button "Next" at bounding box center [451, 252] width 108 height 27
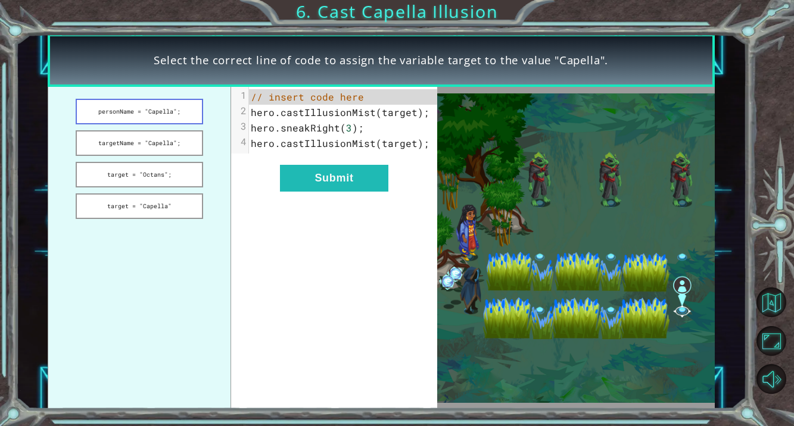
click at [161, 108] on button "personName = "Capella";" at bounding box center [139, 112] width 127 height 26
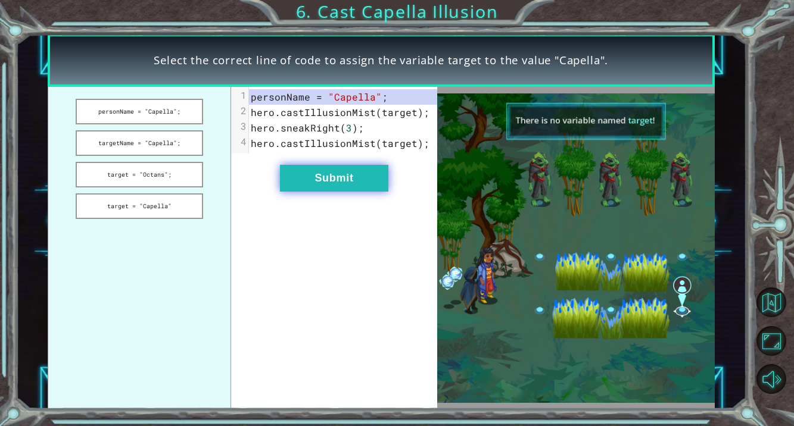
click at [338, 178] on button "Submit" at bounding box center [334, 178] width 108 height 27
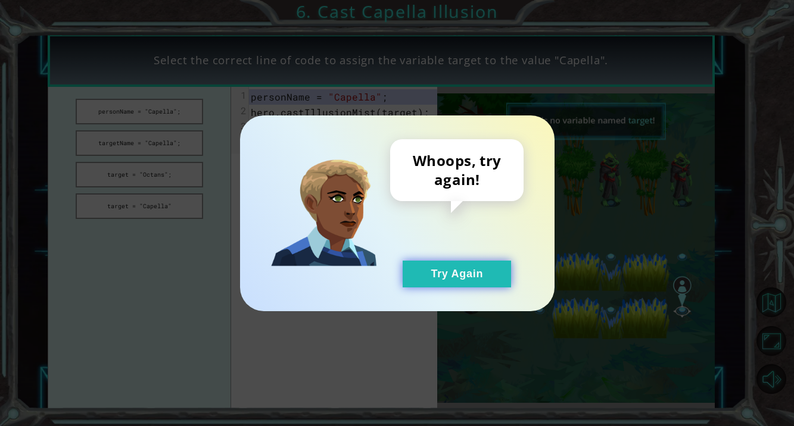
click at [430, 267] on button "Try Again" at bounding box center [456, 274] width 108 height 27
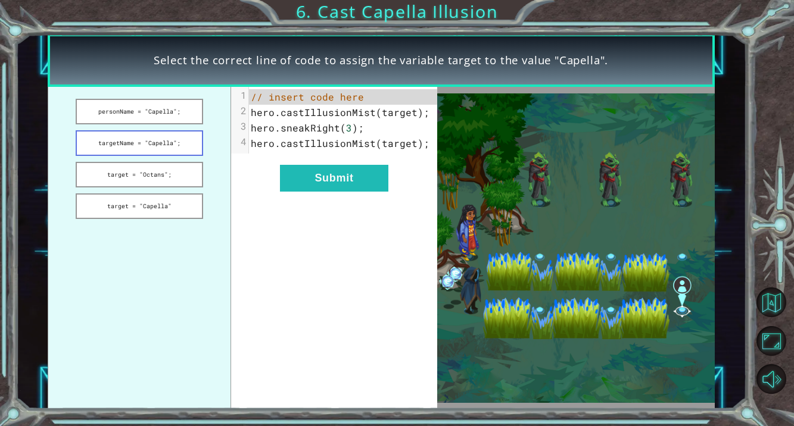
click at [136, 145] on button "targetName = "Capella";" at bounding box center [139, 143] width 127 height 26
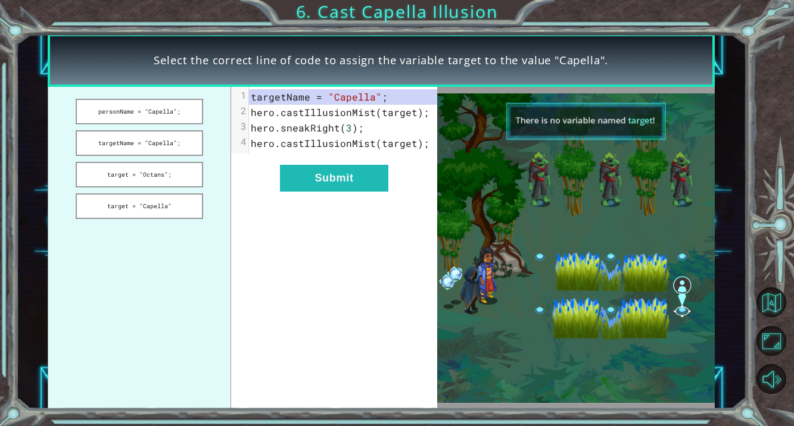
click at [142, 158] on ul "personName = "Capella"; targetName = "Capella"; target = "Octans"; target = "Ca…" at bounding box center [139, 248] width 183 height 322
click at [167, 108] on button "personName = "Capella";" at bounding box center [139, 112] width 127 height 26
click at [184, 118] on button "personName = "Capella";" at bounding box center [139, 112] width 127 height 26
click at [170, 199] on button "target = "Capella"" at bounding box center [139, 207] width 127 height 26
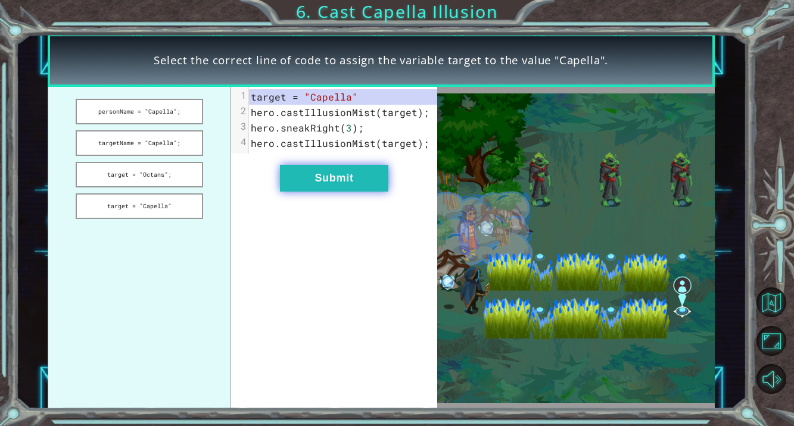
click at [320, 180] on button "Submit" at bounding box center [334, 178] width 108 height 27
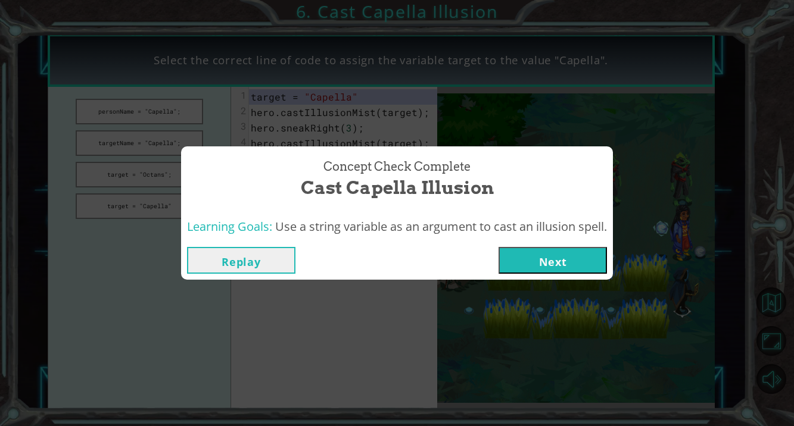
click at [511, 258] on button "Next" at bounding box center [552, 260] width 108 height 27
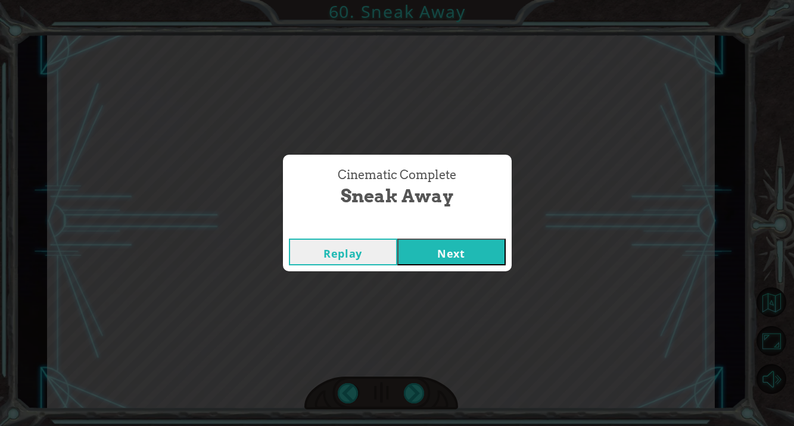
click at [492, 255] on button "Next" at bounding box center [451, 252] width 108 height 27
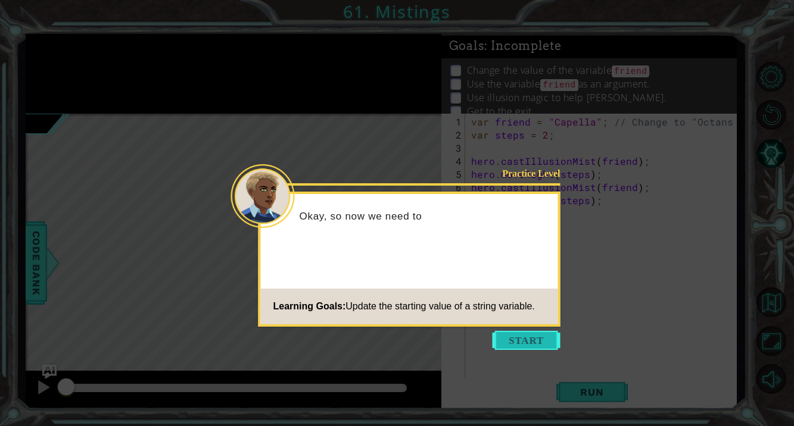
click at [520, 337] on button "Start" at bounding box center [526, 340] width 68 height 19
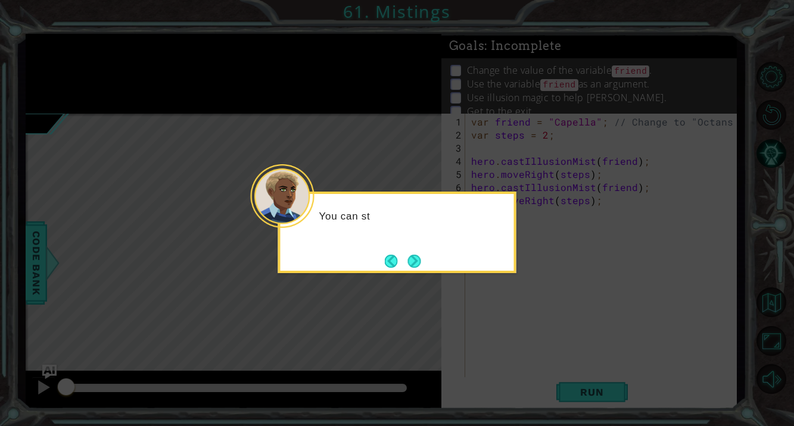
click at [405, 279] on icon at bounding box center [397, 213] width 794 height 426
click at [411, 268] on button "Next" at bounding box center [413, 261] width 13 height 13
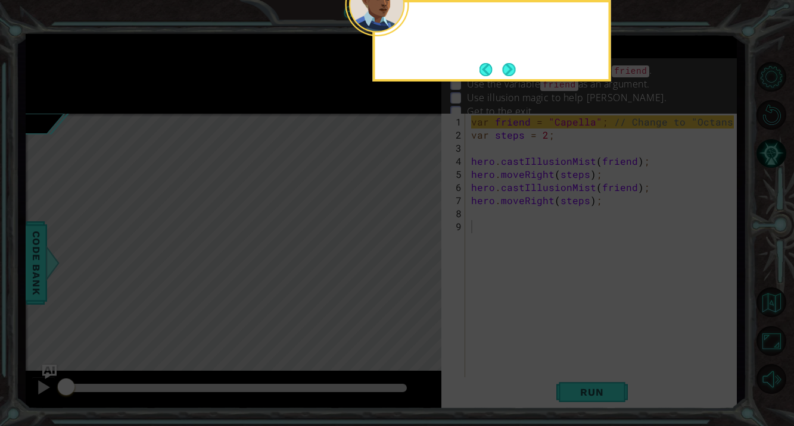
click at [411, 270] on icon at bounding box center [397, 63] width 794 height 725
click at [521, 74] on div "Change the name" at bounding box center [492, 41] width 238 height 82
click at [509, 68] on button "Next" at bounding box center [508, 69] width 13 height 13
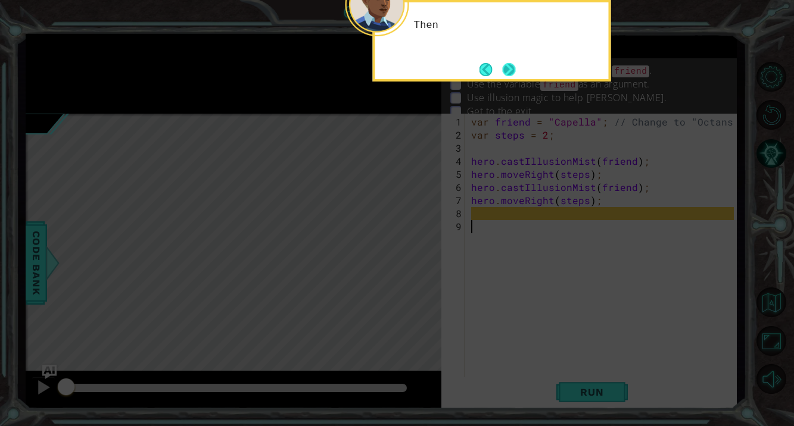
click at [505, 64] on button "Next" at bounding box center [508, 69] width 13 height 13
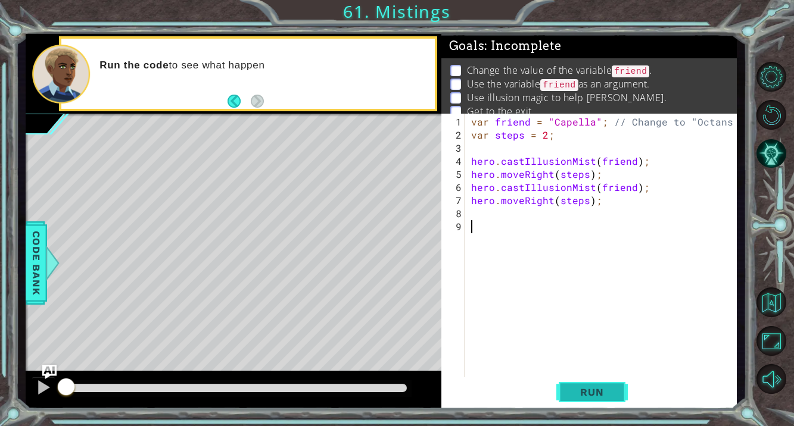
click at [582, 386] on span "Run" at bounding box center [591, 392] width 47 height 12
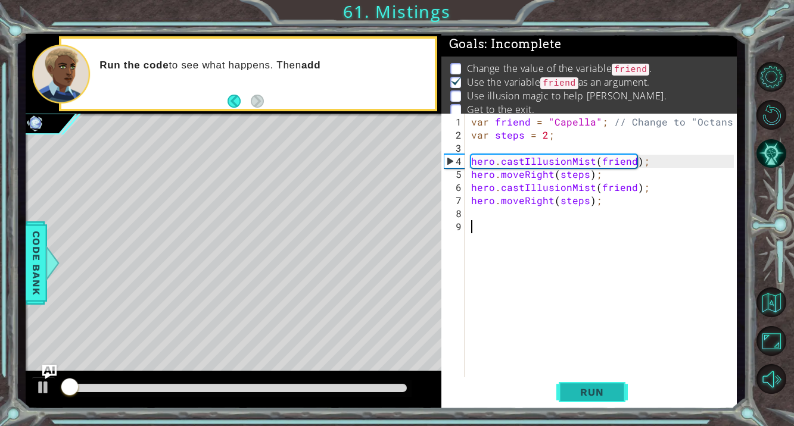
scroll to position [5, 0]
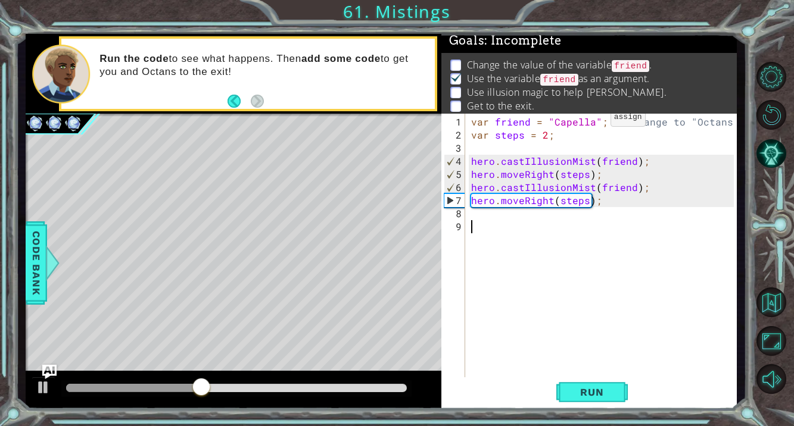
click at [589, 121] on div "var friend = "Capella" ; // Change to "Octans" var steps = 2 ; hero . castIllus…" at bounding box center [604, 266] width 271 height 301
click at [593, 394] on span "Run" at bounding box center [591, 392] width 47 height 12
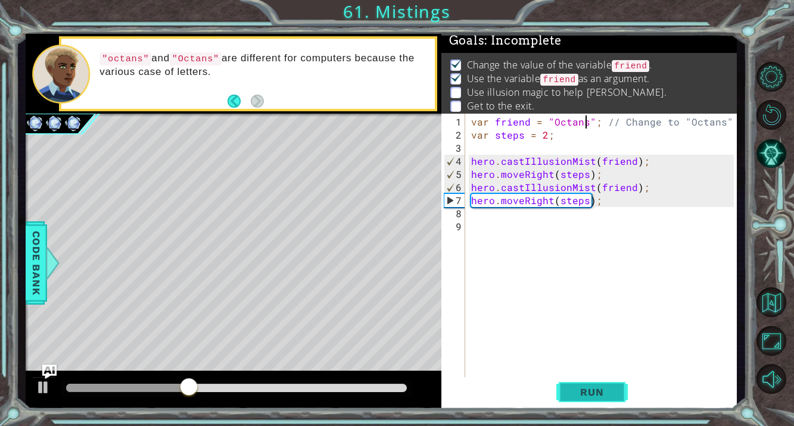
type textarea "var friend = "Octans"; // Change to "Octans""
click at [604, 397] on span "Run" at bounding box center [591, 392] width 47 height 12
click at [545, 223] on div "var friend = "Octans" ; // Change to "Octans" var steps = 2 ; hero . castIllusi…" at bounding box center [604, 266] width 271 height 301
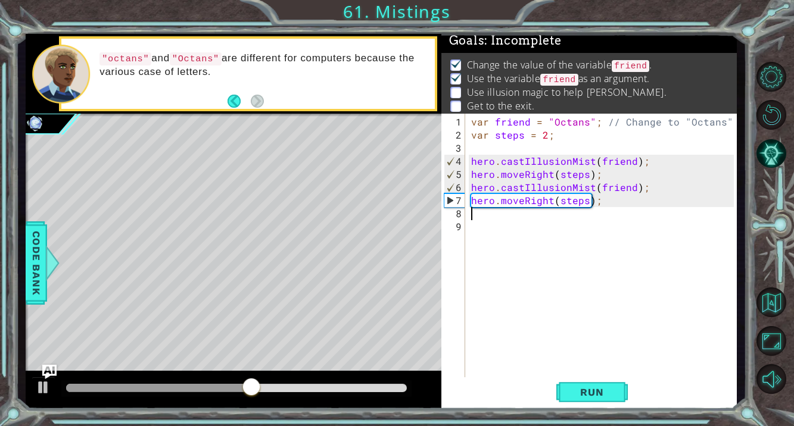
click at [544, 219] on div "var friend = "Octans" ; // Change to "Octans" var steps = 2 ; hero . castIllusi…" at bounding box center [604, 266] width 271 height 301
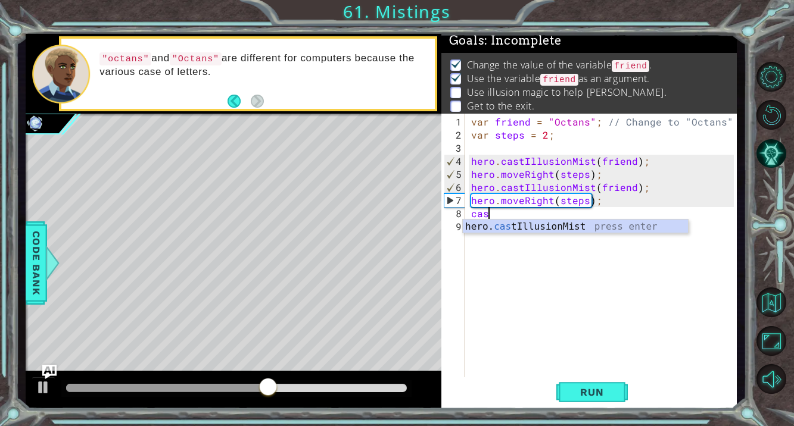
scroll to position [0, 1]
type textarea "hero.castIllusionMist(friend);"
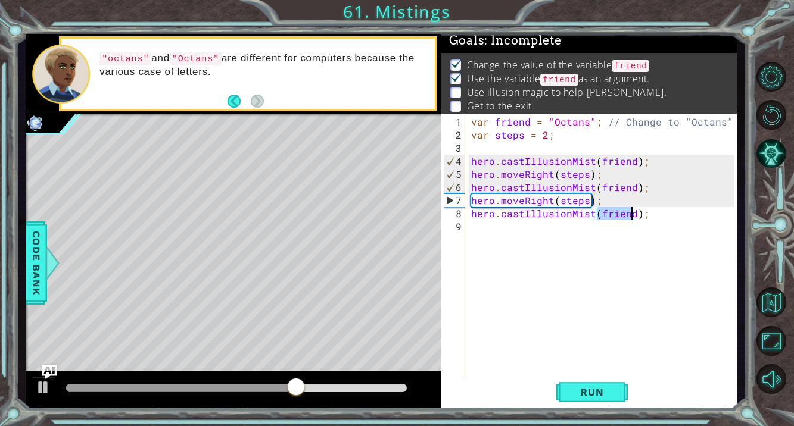
click at [525, 233] on div "var friend = "Octans" ; // Change to "Octans" var steps = 2 ; hero . castIllusi…" at bounding box center [604, 266] width 271 height 301
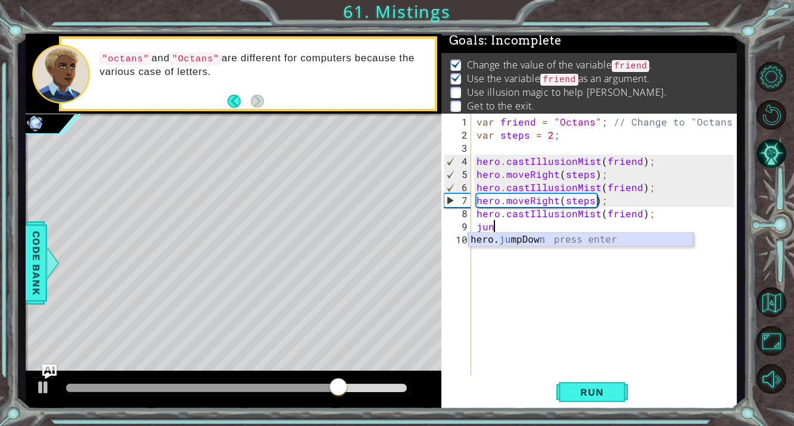
type textarea "ju"
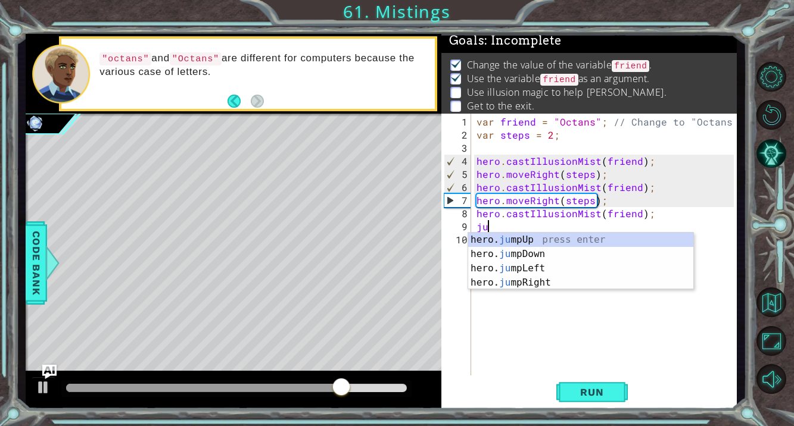
scroll to position [0, 0]
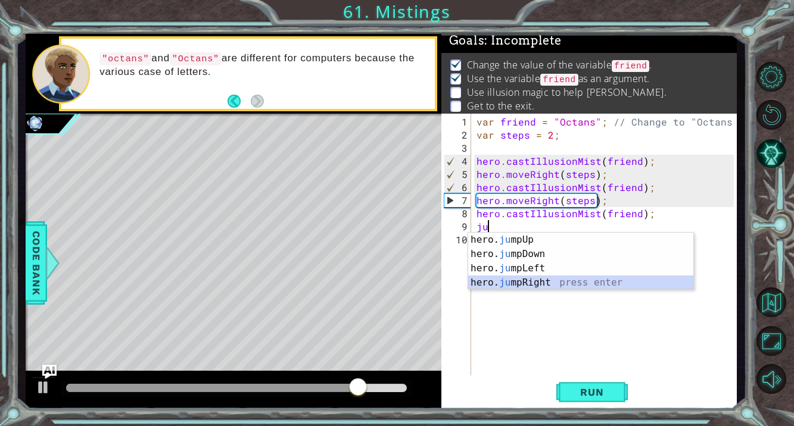
click at [530, 287] on div "hero. ju mpUp press enter hero. ju mpDown press enter hero. [PERSON_NAME] mpLef…" at bounding box center [580, 276] width 225 height 86
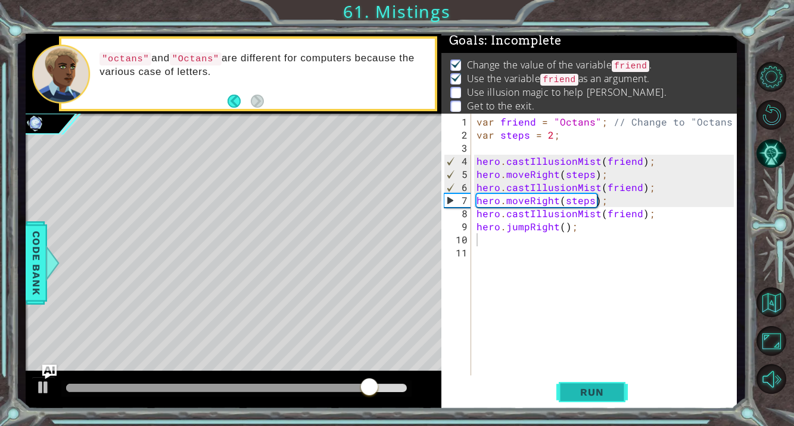
click at [586, 394] on span "Run" at bounding box center [591, 392] width 47 height 12
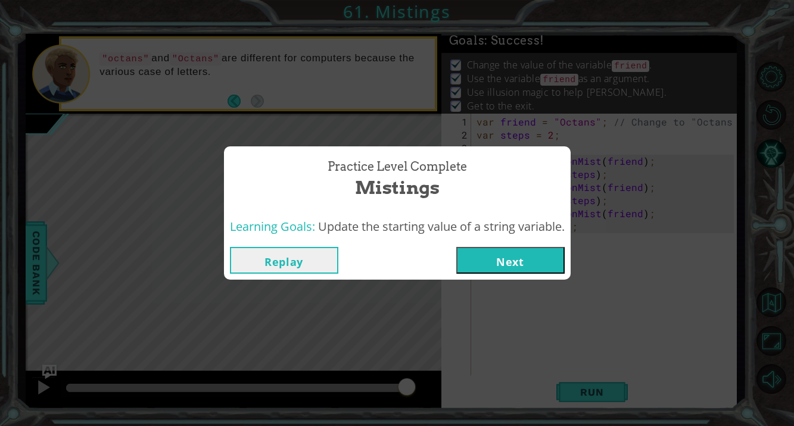
click at [530, 263] on button "Next" at bounding box center [510, 260] width 108 height 27
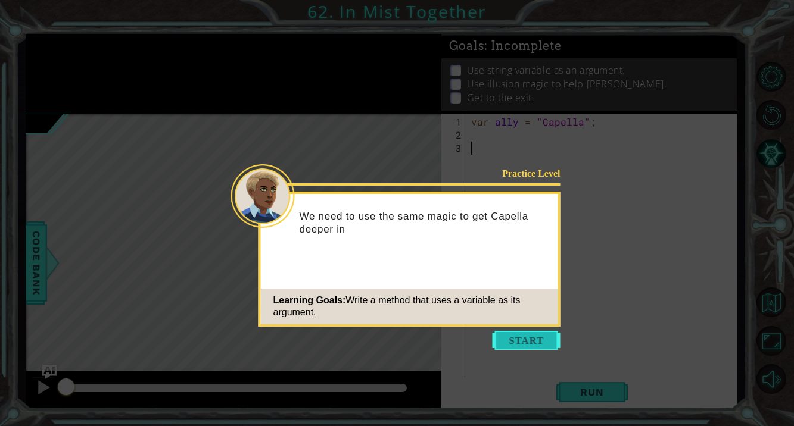
click at [524, 335] on button "Start" at bounding box center [526, 340] width 68 height 19
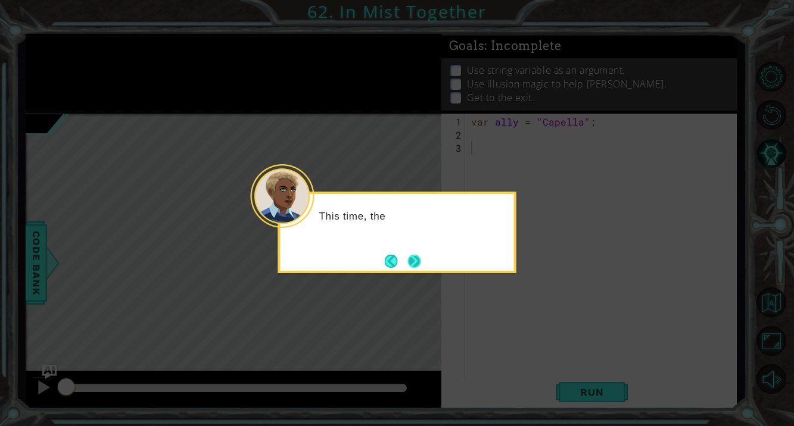
click at [419, 258] on button "Next" at bounding box center [413, 261] width 13 height 13
click at [420, 260] on button "Next" at bounding box center [414, 261] width 20 height 20
click at [420, 260] on button "Next" at bounding box center [413, 261] width 13 height 13
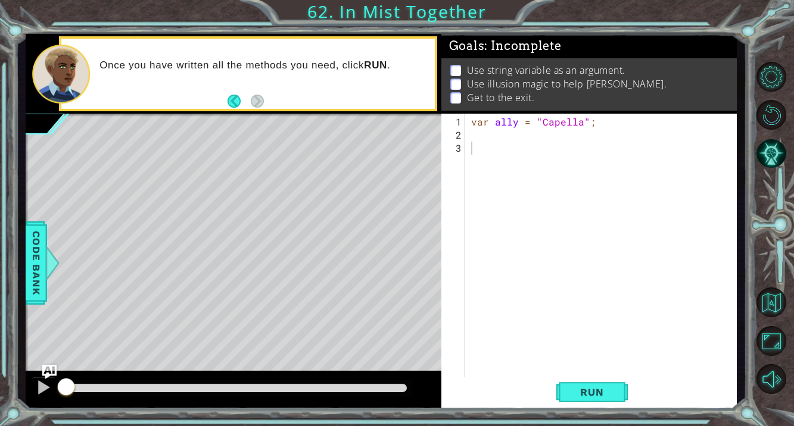
click at [73, 239] on div "Level Map" at bounding box center [301, 289] width 550 height 351
click at [496, 148] on div "var ally = "Capella" ;" at bounding box center [604, 266] width 271 height 301
click at [490, 136] on div "var ally = "Capella" ;" at bounding box center [604, 266] width 271 height 301
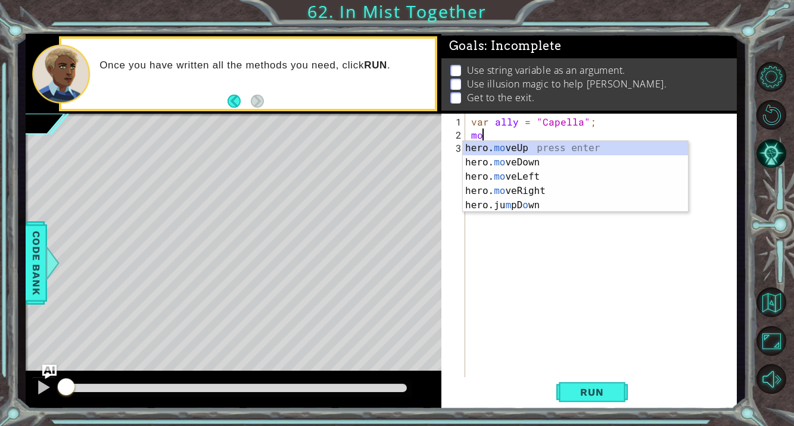
type textarea "mo"
click at [395, 202] on div "Level Map" at bounding box center [301, 289] width 550 height 351
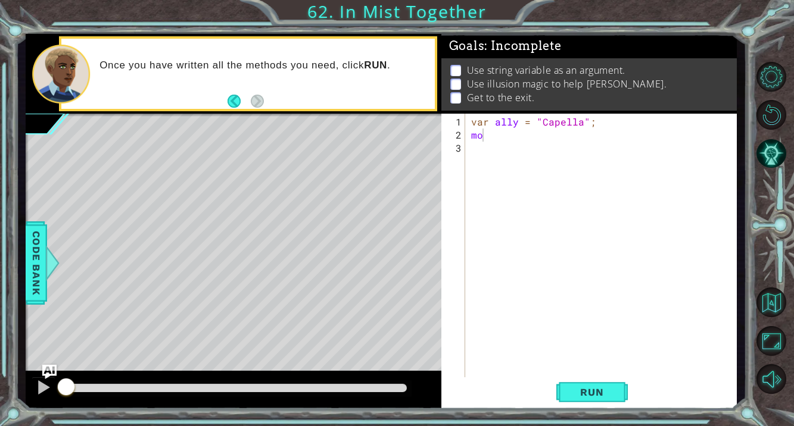
click at [490, 143] on div "var ally = "Capella" ; mo" at bounding box center [604, 266] width 271 height 301
click at [492, 136] on div "var ally = "Capella" ; mo" at bounding box center [604, 266] width 271 height 301
type textarea "m"
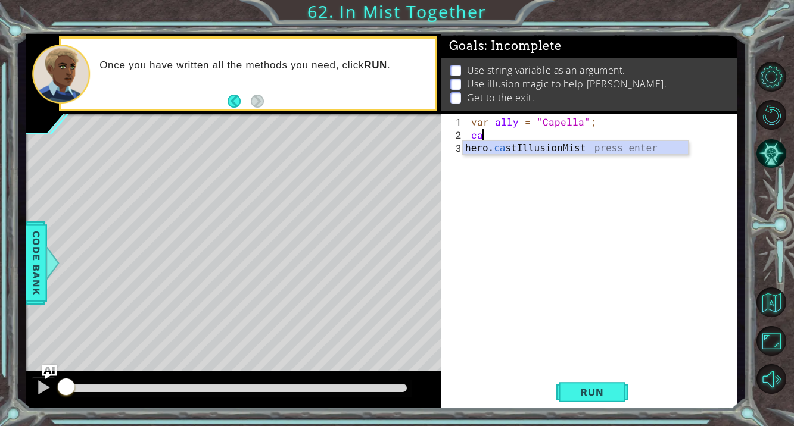
scroll to position [0, 1]
click at [514, 146] on div "hero. cas tIllusionMist press enter" at bounding box center [575, 162] width 225 height 43
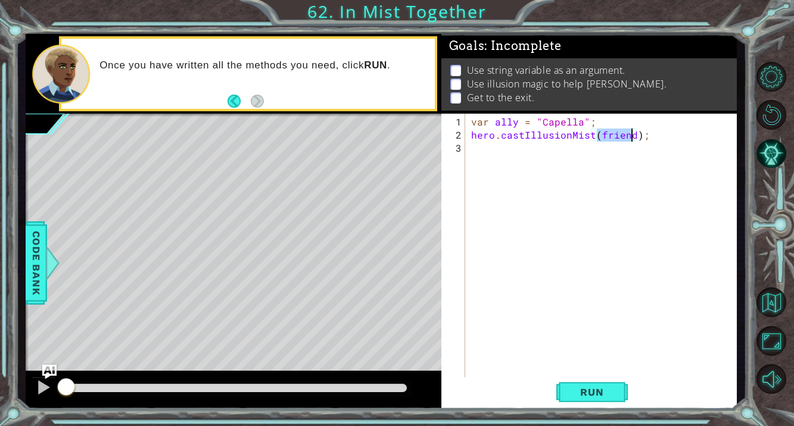
click at [508, 148] on div "var ally = "Capella" ; hero . castIllusionMist ( friend ) ;" at bounding box center [604, 266] width 271 height 301
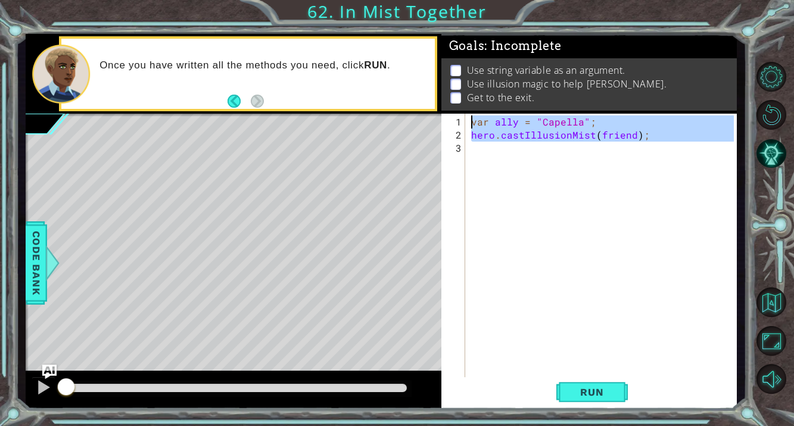
type textarea "var ally = "Capella"; hero.castIllusionMist(friend);"
click at [507, 150] on div "var ally = "Capella" ; hero . castIllusionMist ( friend ) ;" at bounding box center [604, 266] width 271 height 301
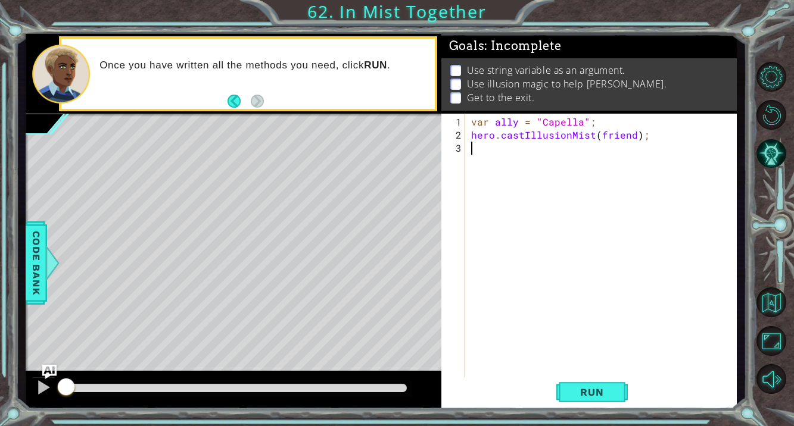
scroll to position [0, 0]
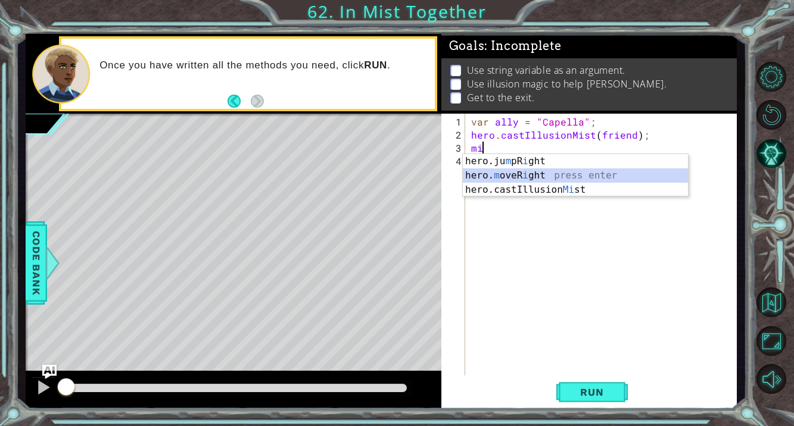
click at [522, 178] on div "hero.ju m pR i ght press enter hero. m oveR i ght press enter hero.castIllusion…" at bounding box center [575, 189] width 225 height 71
type textarea "hero.moveRight(1);"
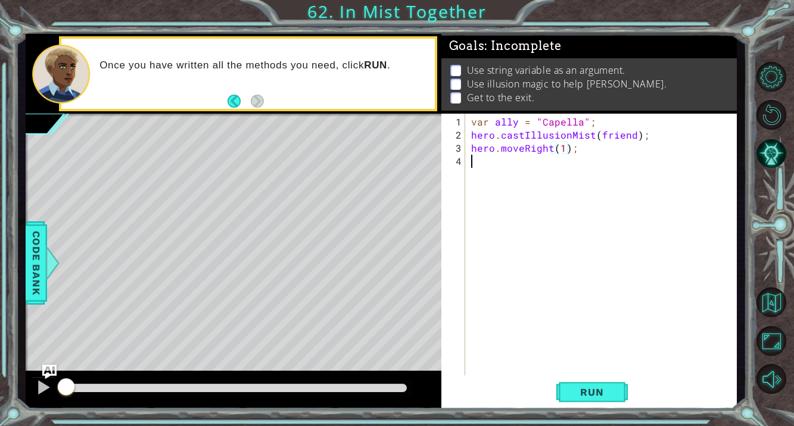
click at [482, 182] on div "var ally = "Capella" ; hero . castIllusionMist ( friend ) ; hero . moveRight ( …" at bounding box center [604, 260] width 271 height 288
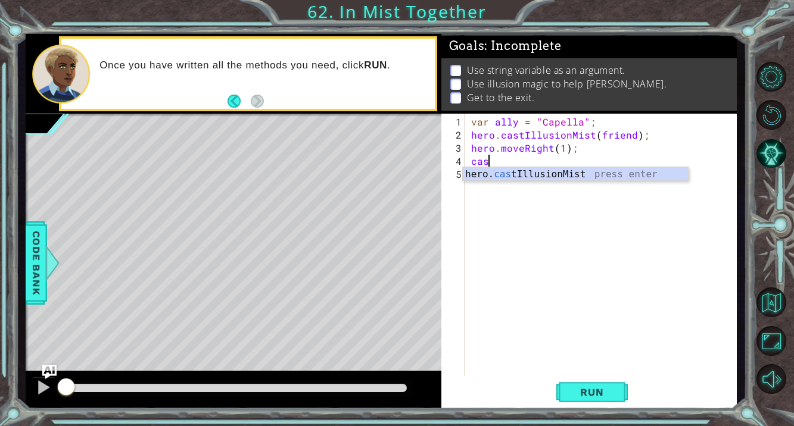
scroll to position [0, 1]
click at [499, 174] on div "hero. cast IllusionMist press enter" at bounding box center [575, 188] width 225 height 43
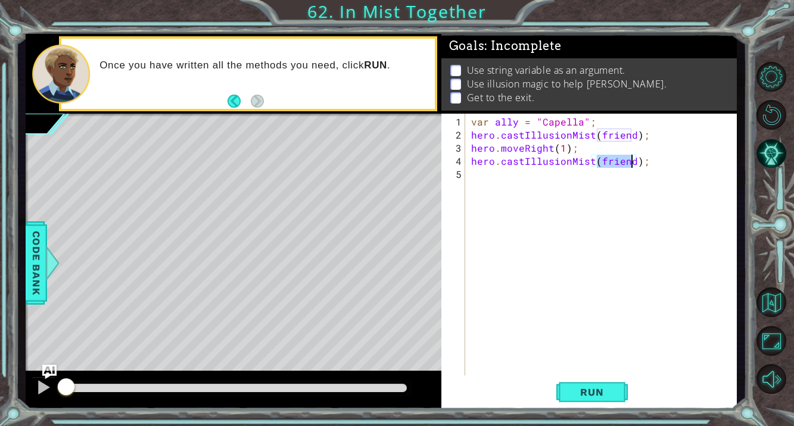
click at [516, 174] on div "var ally = "Capella" ; hero . castIllusionMist ( friend ) ; hero . moveRight ( …" at bounding box center [604, 260] width 271 height 288
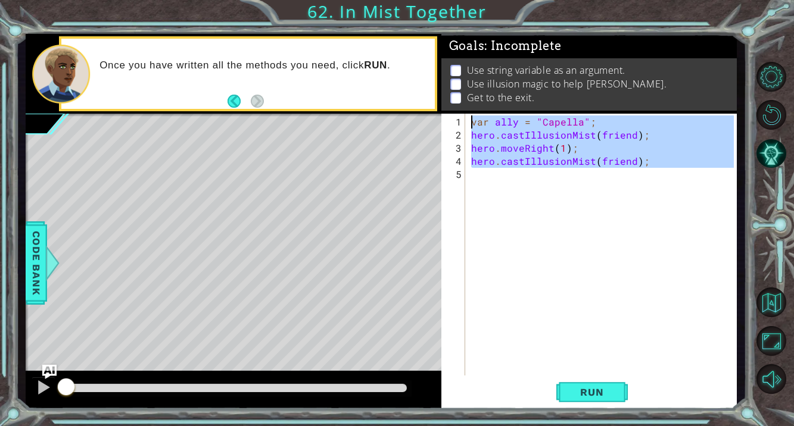
type textarea "var ally = "Capella"; hero.castIllusionMist(friend);"
click at [516, 174] on div "var ally = "Capella" ; hero . castIllusionMist ( friend ) ; hero . moveRight ( …" at bounding box center [604, 260] width 271 height 288
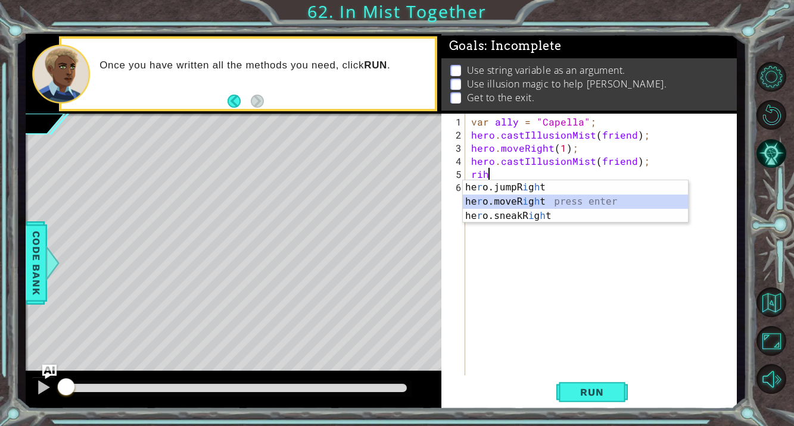
click at [526, 198] on div "he r o.jumpR i g h t press enter he r o.moveR i g h t press enter he r o.sneakR…" at bounding box center [575, 215] width 225 height 71
type textarea "hero.moveRight(1);"
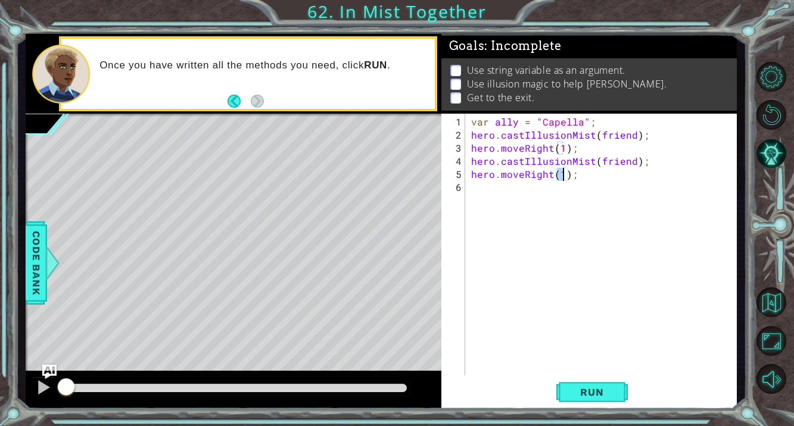
click at [497, 201] on div "var ally = "Capella" ; hero . castIllusionMist ( friend ) ; hero . moveRight ( …" at bounding box center [604, 260] width 271 height 288
click at [575, 394] on span "Run" at bounding box center [591, 392] width 47 height 12
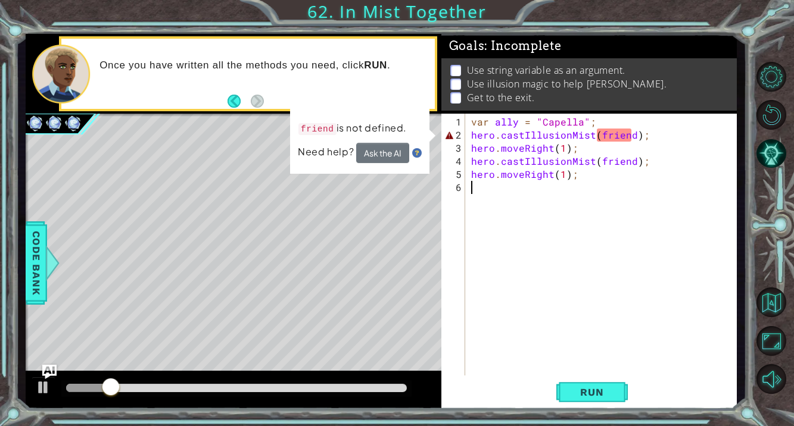
click at [631, 135] on div "var ally = "Capella" ; hero . castIllusionMist ( friend ) ; hero . moveRight ( …" at bounding box center [604, 260] width 271 height 288
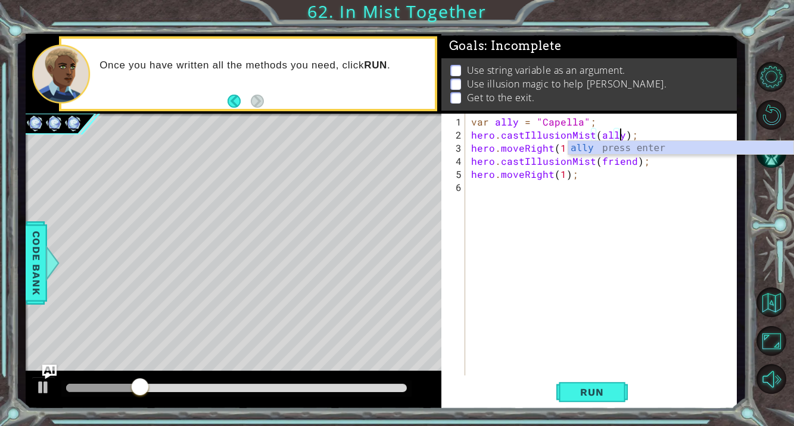
scroll to position [0, 9]
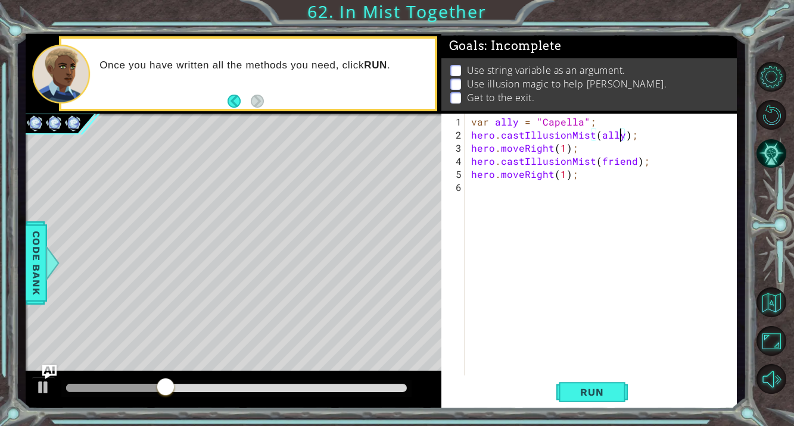
click at [631, 160] on div "var ally = "Capella" ; hero . castIllusionMist ( ally ) ; hero . moveRight ( 1 …" at bounding box center [604, 260] width 271 height 288
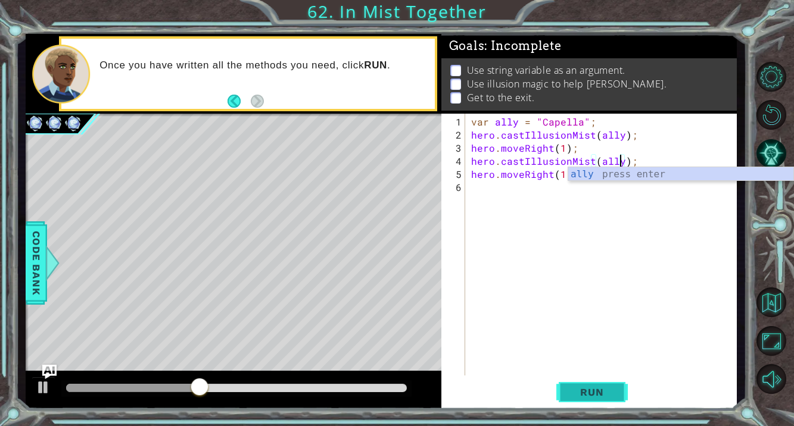
click at [613, 390] on span "Run" at bounding box center [591, 392] width 47 height 12
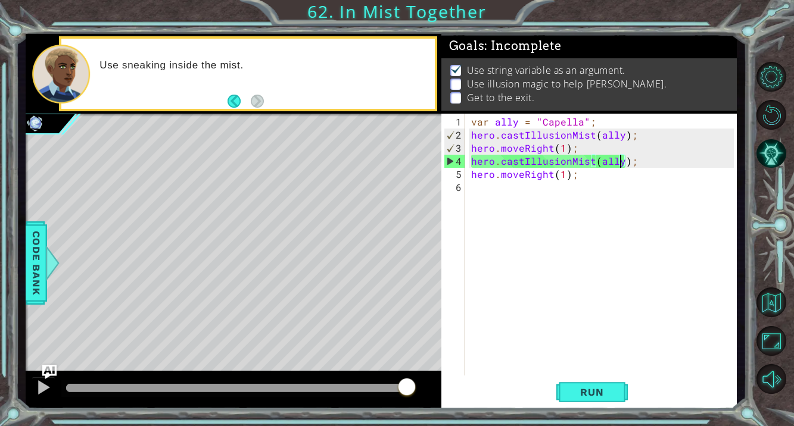
click at [551, 150] on div "var ally = "Capella" ; hero . castIllusionMist ( ally ) ; hero . moveRight ( 1 …" at bounding box center [604, 260] width 271 height 288
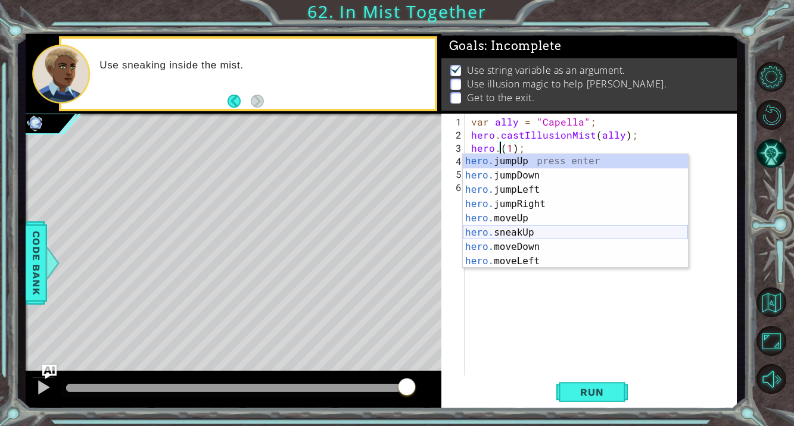
scroll to position [0, 2]
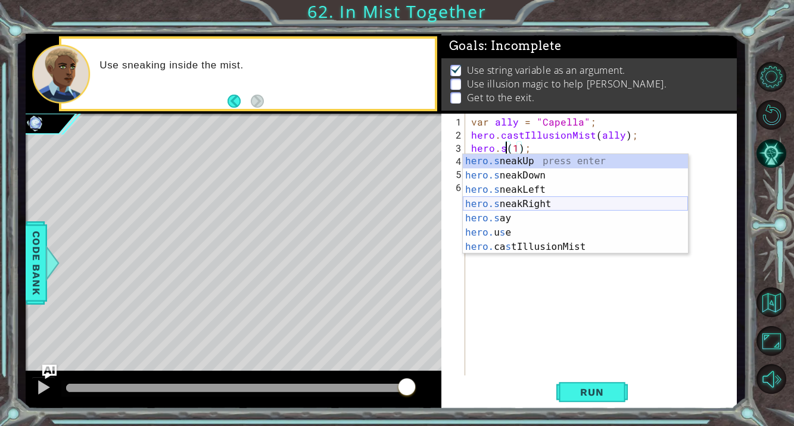
click at [539, 205] on div "hero.s neakUp press enter hero.s neakDown press enter hero.s neakLeft press ent…" at bounding box center [575, 218] width 225 height 129
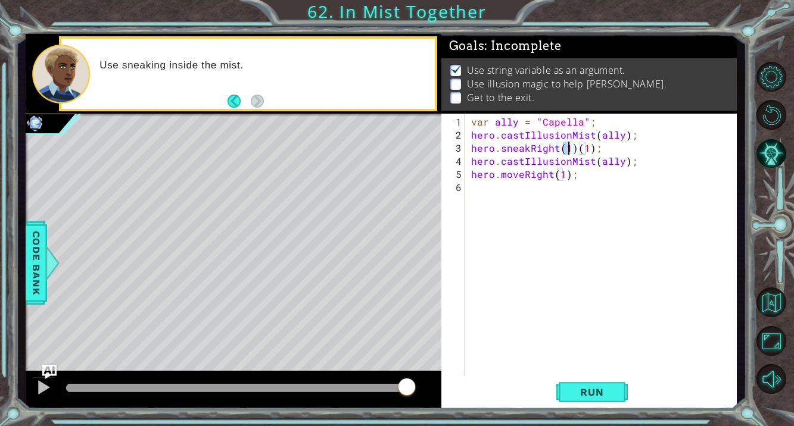
click at [588, 151] on div "var ally = "Capella" ; hero . castIllusionMist ( ally ) ; hero . sneakRight ( 1…" at bounding box center [604, 260] width 271 height 288
click at [547, 174] on div "var ally = "Capella" ; hero . castIllusionMist ( ally ) ; hero . sneakRight ( 1…" at bounding box center [604, 260] width 271 height 288
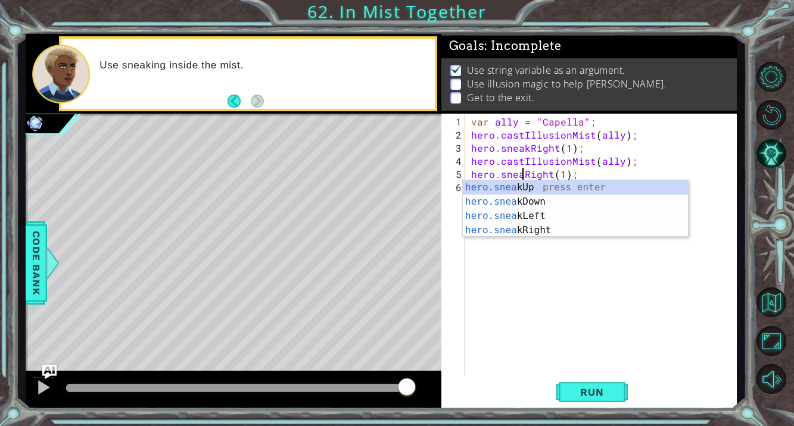
type textarea "hero.sneakRight(1);"
click at [563, 286] on div "var ally = "Capella" ; hero . castIllusionMist ( ally ) ; hero . sneakRight ( 1…" at bounding box center [604, 260] width 271 height 288
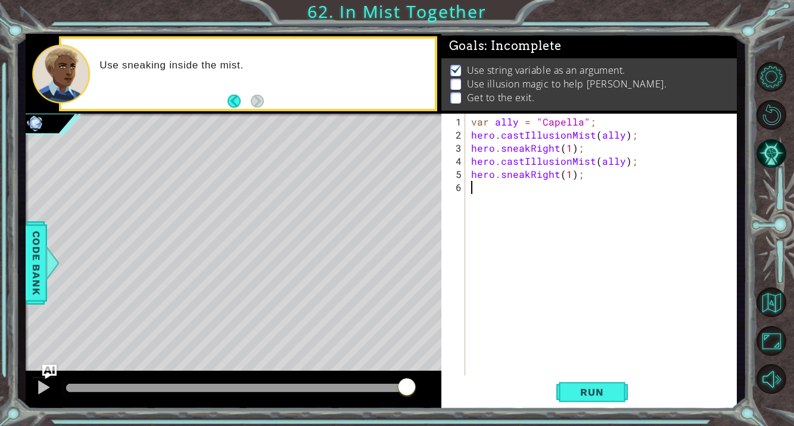
scroll to position [0, 0]
click at [592, 392] on span "Run" at bounding box center [591, 392] width 47 height 12
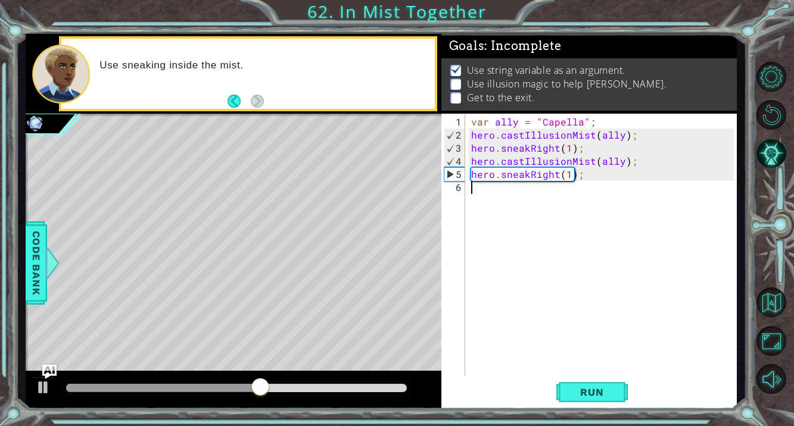
click at [545, 198] on div "var ally = "Capella" ; hero . castIllusionMist ( ally ) ; hero . sneakRight ( 1…" at bounding box center [604, 260] width 271 height 288
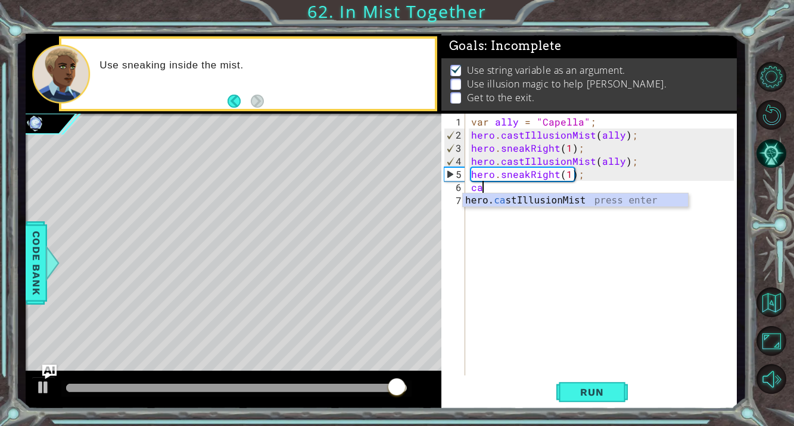
scroll to position [0, 1]
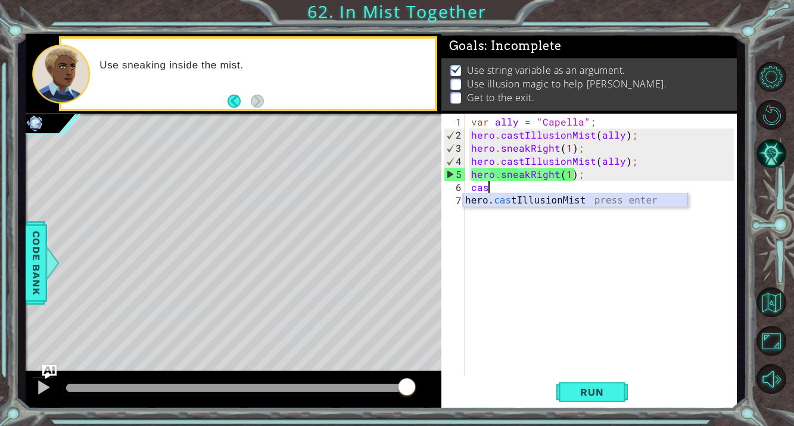
click at [548, 199] on div "hero. cas tIllusionMist press enter" at bounding box center [575, 215] width 225 height 43
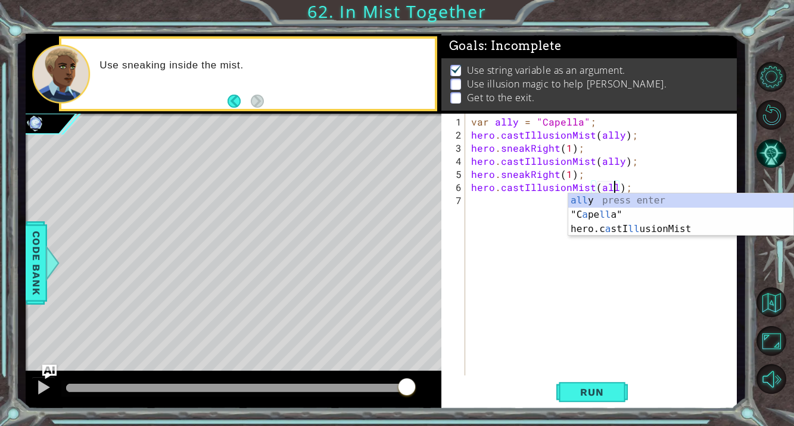
type textarea "hero.castIllusionMist(ally);"
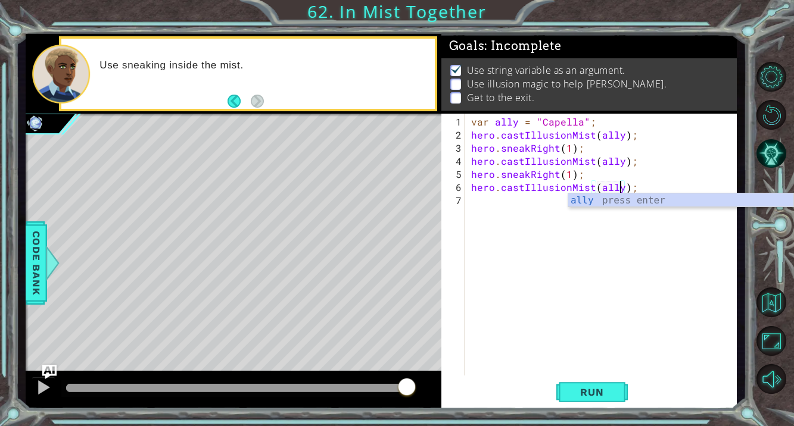
scroll to position [0, 9]
click at [483, 207] on div "var ally = "Capella" ; hero . castIllusionMist ( ally ) ; hero . sneakRight ( 1…" at bounding box center [604, 260] width 271 height 288
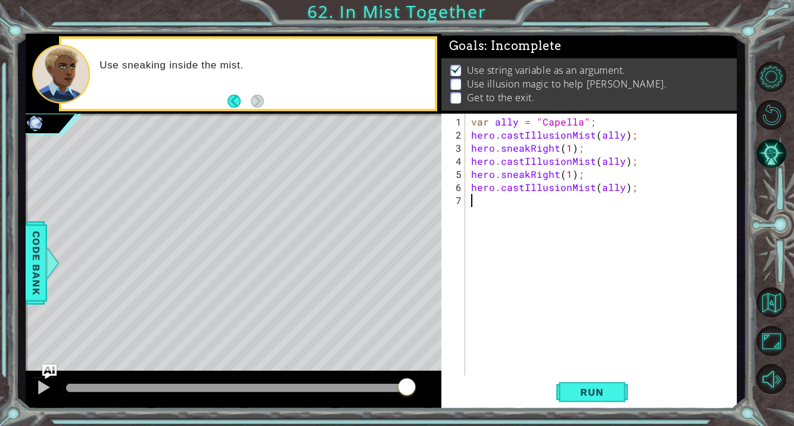
type textarea "n"
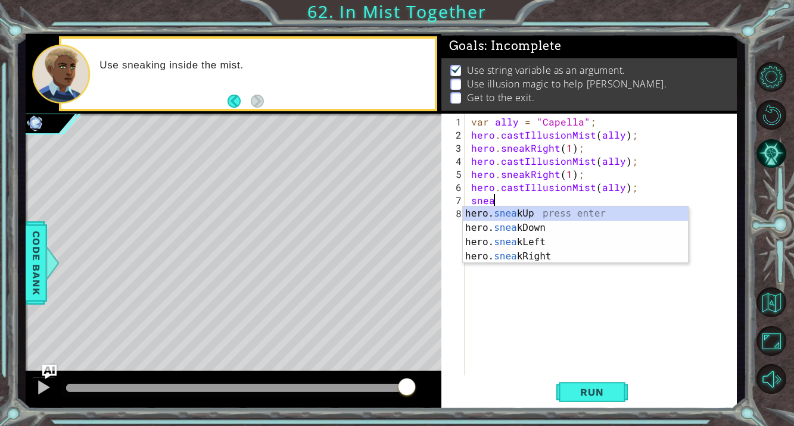
scroll to position [0, 1]
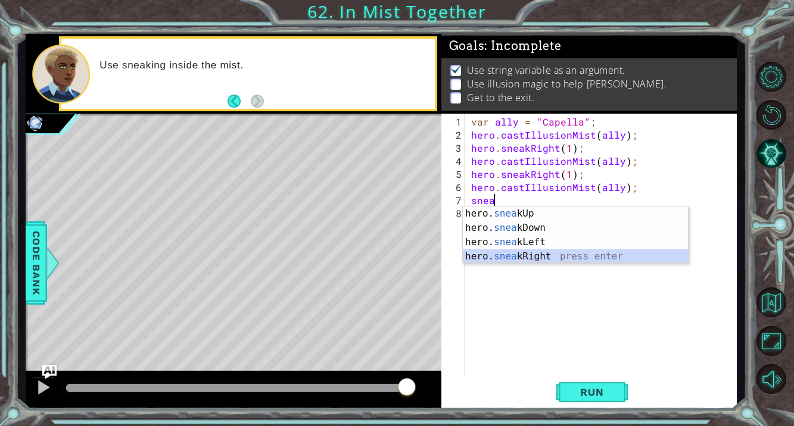
click at [512, 259] on div "hero. snea kUp press enter hero. snea kDown press enter hero. snea kLeft press …" at bounding box center [575, 250] width 225 height 86
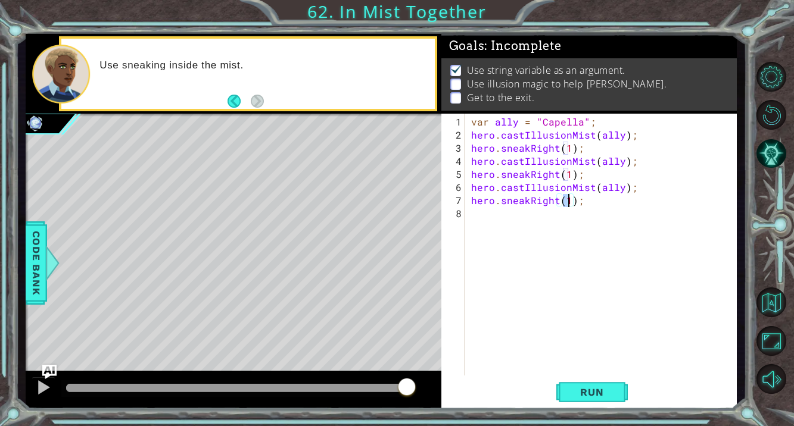
scroll to position [0, 6]
click at [590, 401] on button "Run" at bounding box center [591, 392] width 71 height 30
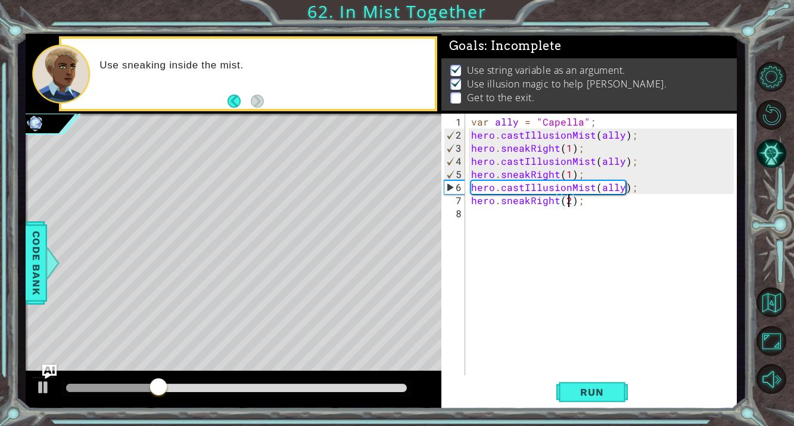
click at [568, 149] on div "var ally = "Capella" ; hero . castIllusionMist ( ally ) ; hero . sneakRight ( 1…" at bounding box center [604, 260] width 271 height 288
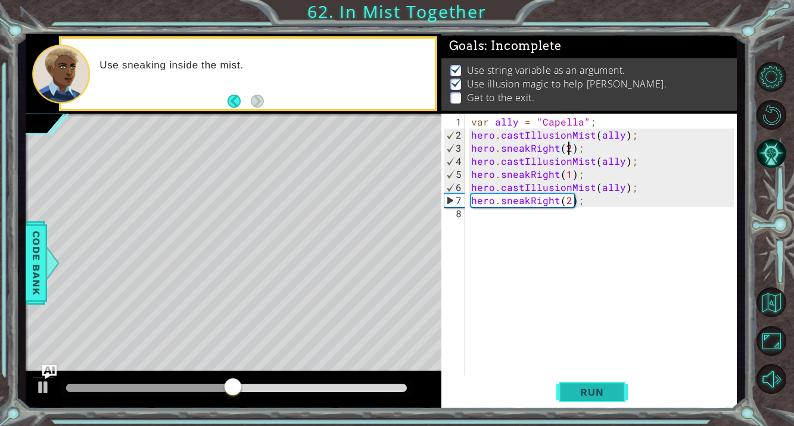
click at [592, 395] on span "Run" at bounding box center [591, 392] width 47 height 12
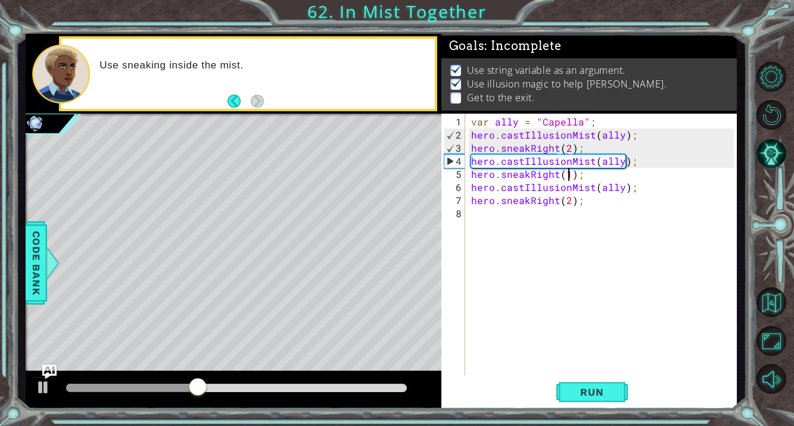
click at [569, 174] on div "var ally = "Capella" ; hero . castIllusionMist ( ally ) ; hero . sneakRight ( 2…" at bounding box center [604, 260] width 271 height 288
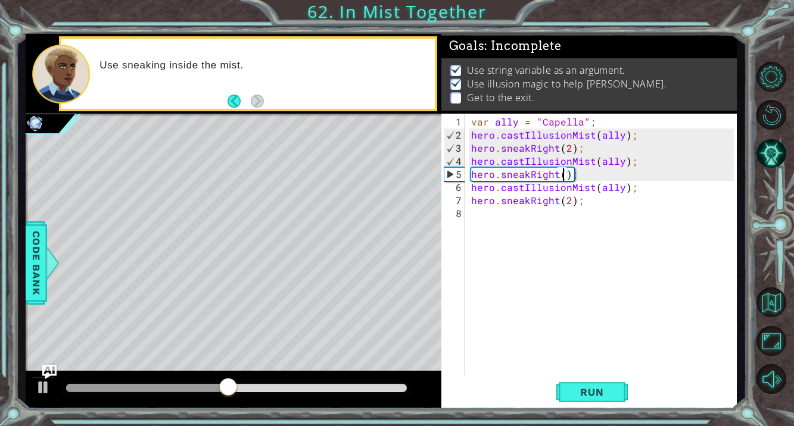
type textarea "hero.sneakRight(2);"
click at [607, 319] on div "var ally = "Capella" ; hero . castIllusionMist ( ally ) ; hero . sneakRight ( 2…" at bounding box center [604, 260] width 271 height 288
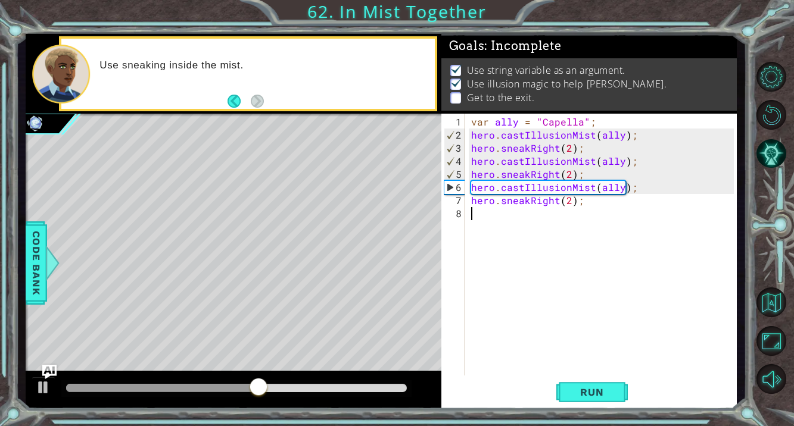
scroll to position [0, 0]
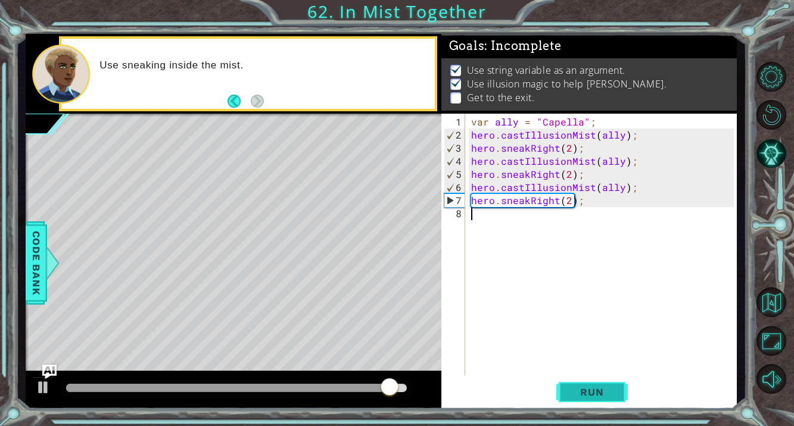
click at [597, 391] on span "Run" at bounding box center [591, 392] width 47 height 12
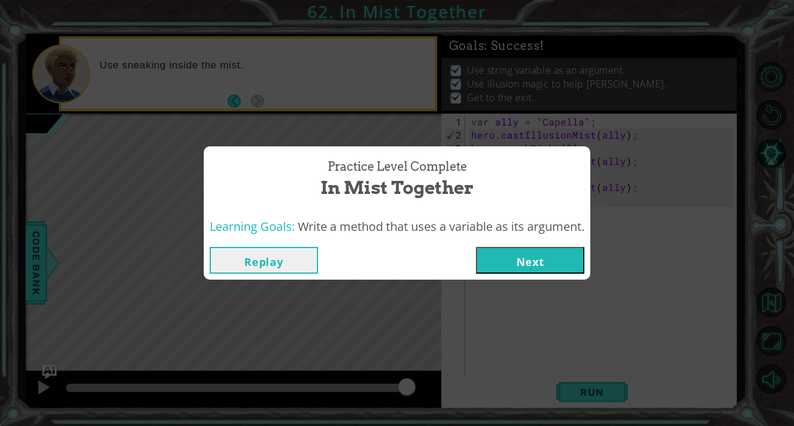
click at [556, 249] on button "Next" at bounding box center [530, 260] width 108 height 27
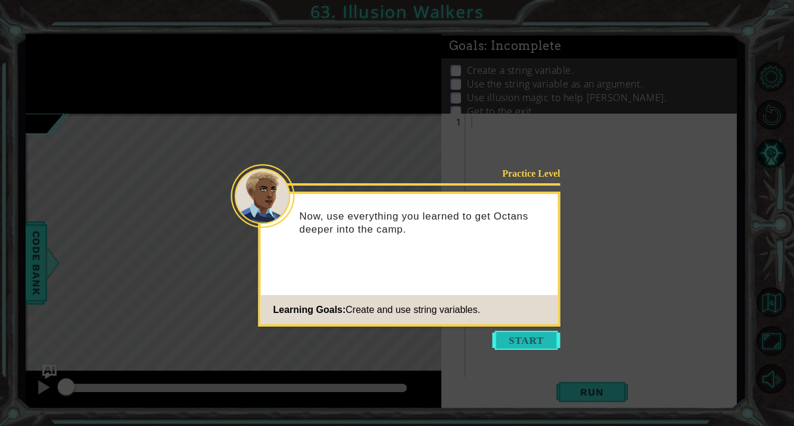
click at [535, 341] on button "Start" at bounding box center [526, 340] width 68 height 19
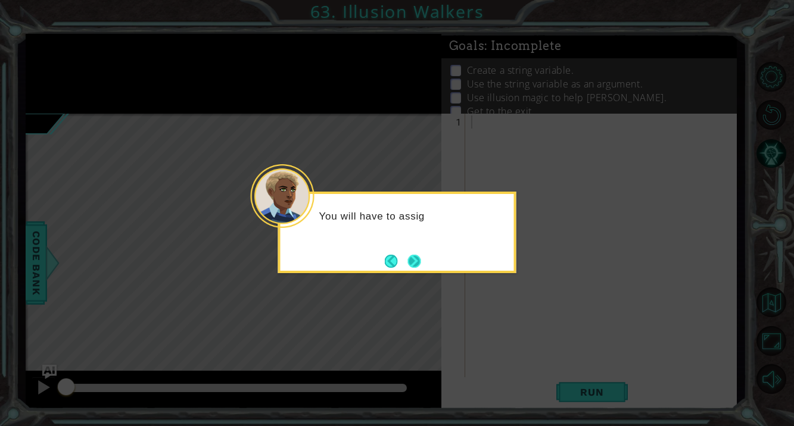
click at [419, 266] on button "Next" at bounding box center [413, 261] width 13 height 13
click at [419, 266] on button "Next" at bounding box center [414, 261] width 20 height 20
click at [419, 266] on button "Next" at bounding box center [413, 261] width 13 height 13
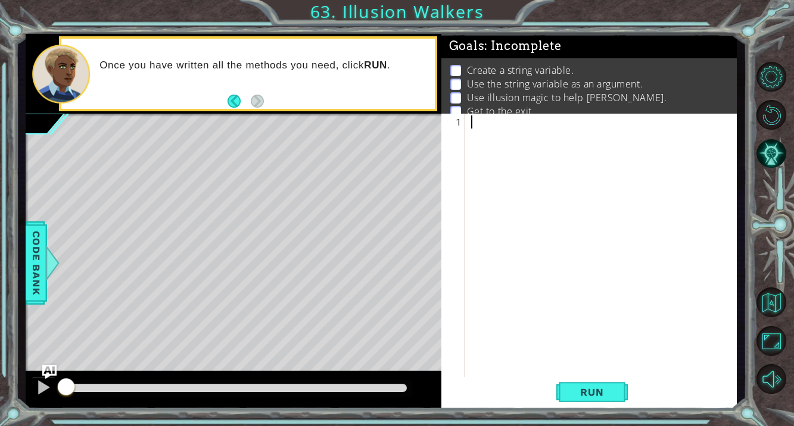
click at [204, 390] on div at bounding box center [236, 388] width 341 height 8
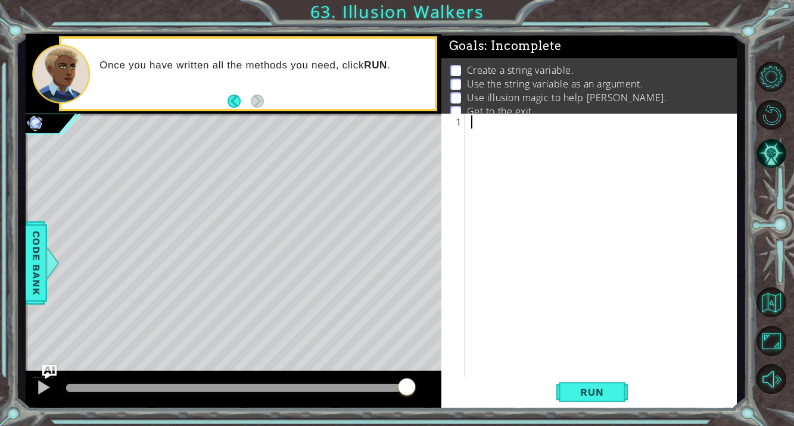
drag, startPoint x: 204, startPoint y: 390, endPoint x: 452, endPoint y: 466, distance: 259.0
click at [452, 426] on html "1 ההההההההההההההההההההההההההההההההההההההההההההההההההההההההההההההההההההההההההההה…" at bounding box center [397, 213] width 794 height 426
